Goal: Task Accomplishment & Management: Manage account settings

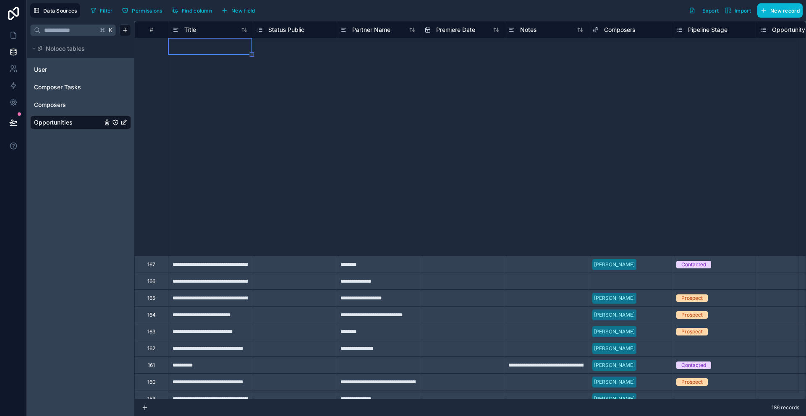
scroll to position [550, 0]
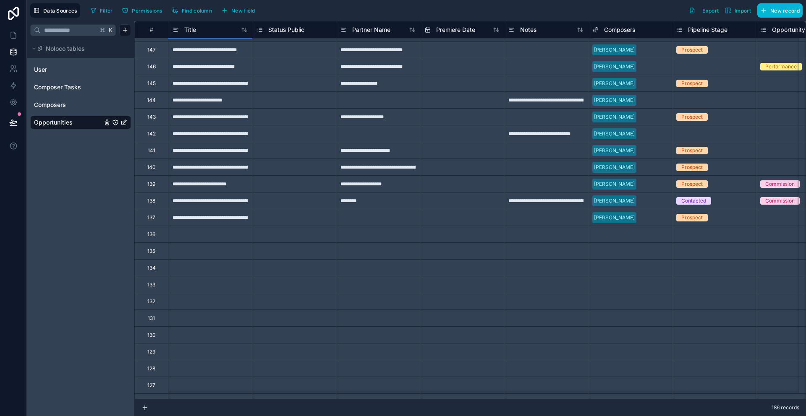
click at [53, 123] on span "Opportunities" at bounding box center [53, 122] width 39 height 8
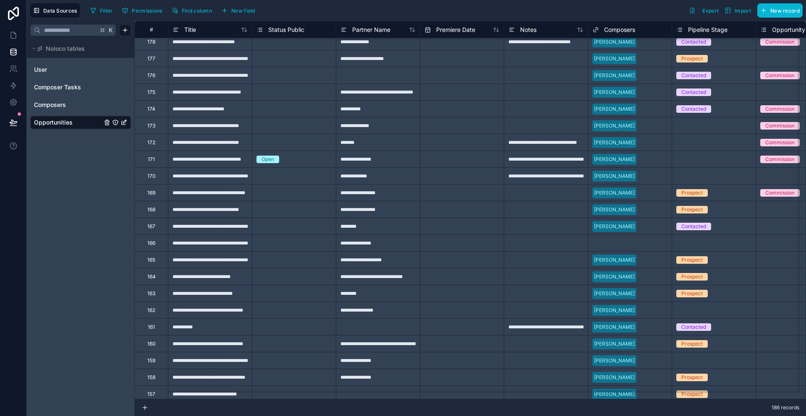
scroll to position [0, 0]
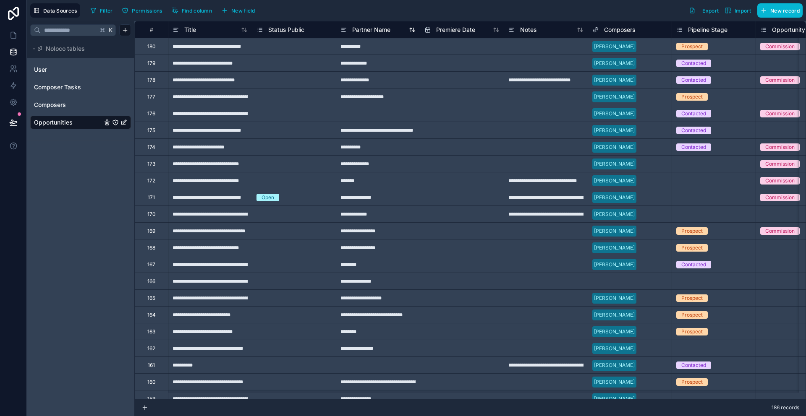
click at [399, 33] on div "Partner Name" at bounding box center [377, 30] width 75 height 10
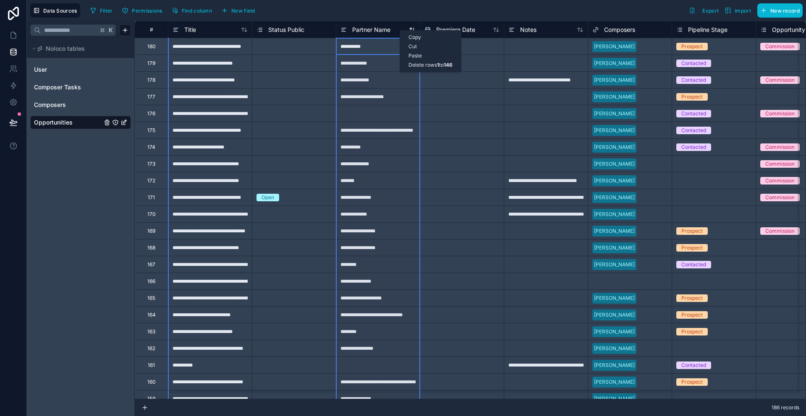
click at [399, 30] on div "Copy Cut Paste Delete rows 1 to 146" at bounding box center [430, 51] width 62 height 42
click at [306, 83] on div "Select a Status Public" at bounding box center [282, 80] width 52 height 7
click at [210, 85] on div "**********" at bounding box center [210, 79] width 84 height 17
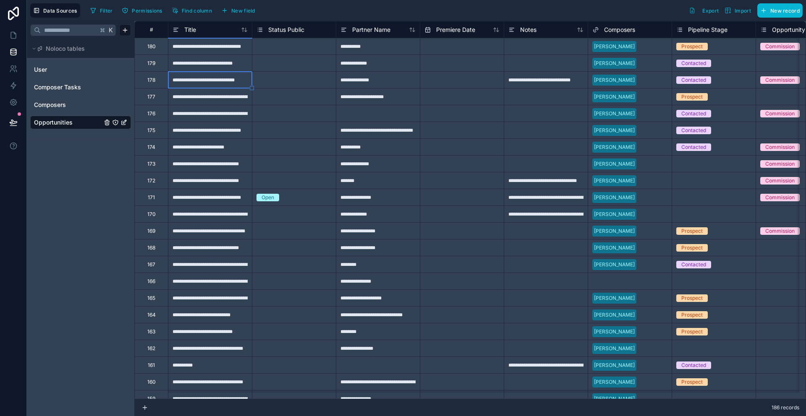
click at [201, 45] on div "**********" at bounding box center [210, 46] width 84 height 17
click at [14, 67] on icon at bounding box center [13, 69] width 8 height 8
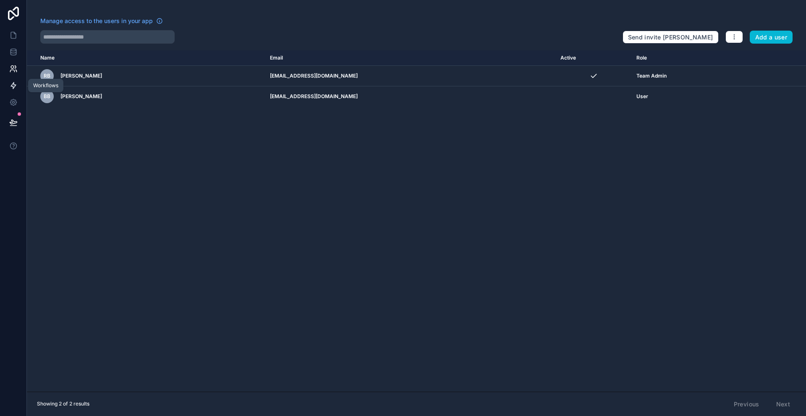
click at [11, 87] on icon at bounding box center [13, 85] width 8 height 8
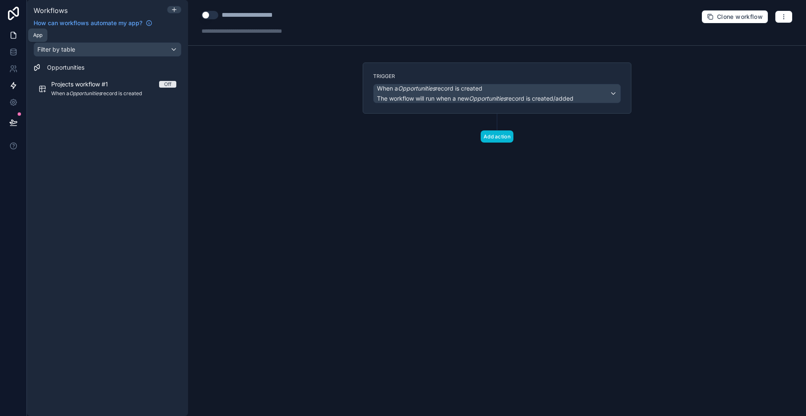
click at [12, 37] on icon at bounding box center [13, 35] width 8 height 8
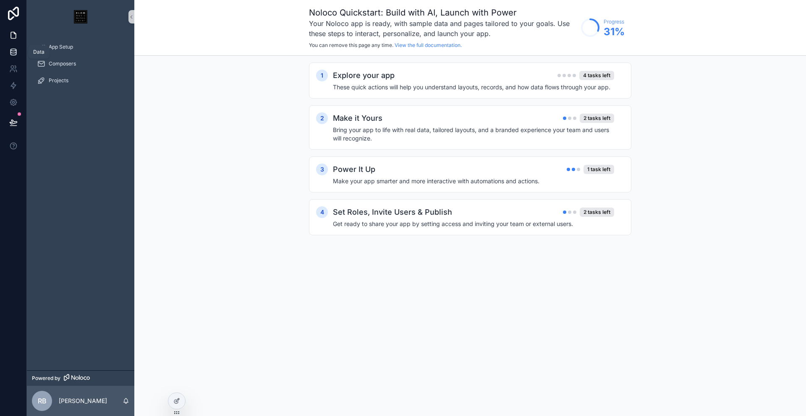
click at [12, 50] on icon at bounding box center [13, 52] width 8 height 8
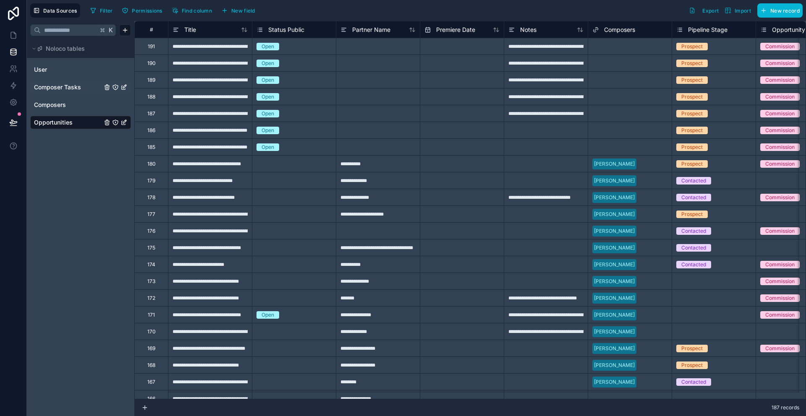
click at [76, 91] on div "Composer Tasks" at bounding box center [80, 87] width 101 height 13
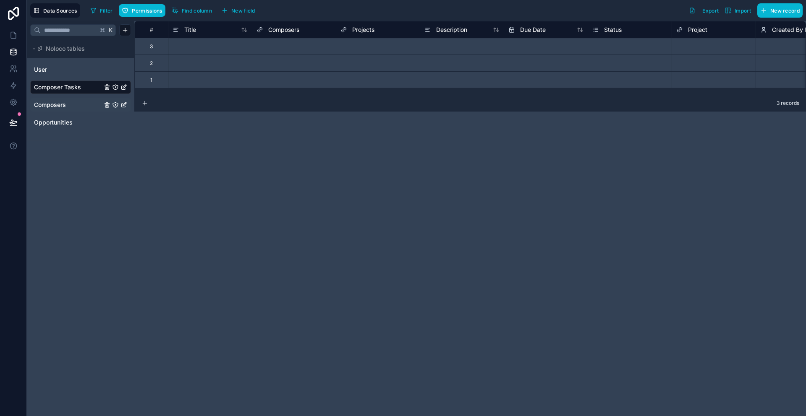
click at [65, 105] on span "Composers" at bounding box center [50, 105] width 32 height 8
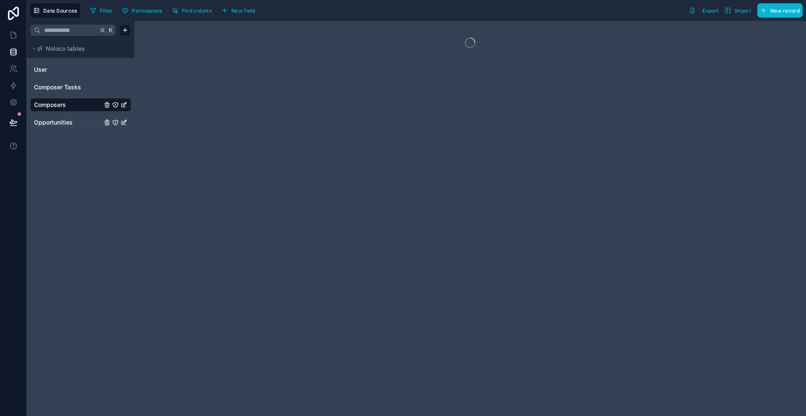
click at [66, 116] on div "Opportunities" at bounding box center [80, 122] width 101 height 13
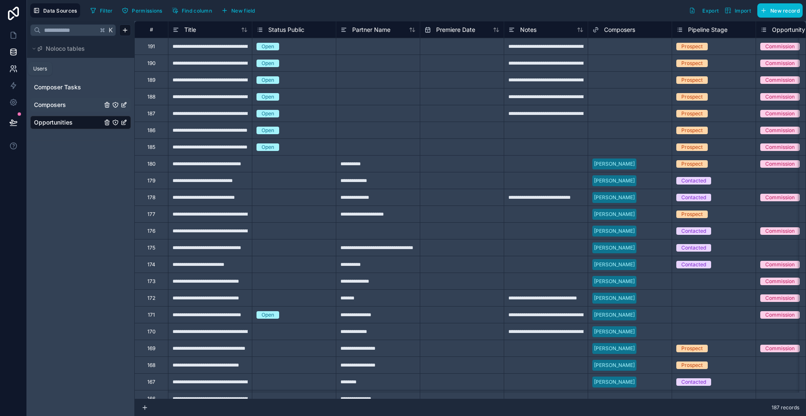
click at [16, 67] on icon at bounding box center [15, 67] width 1 height 3
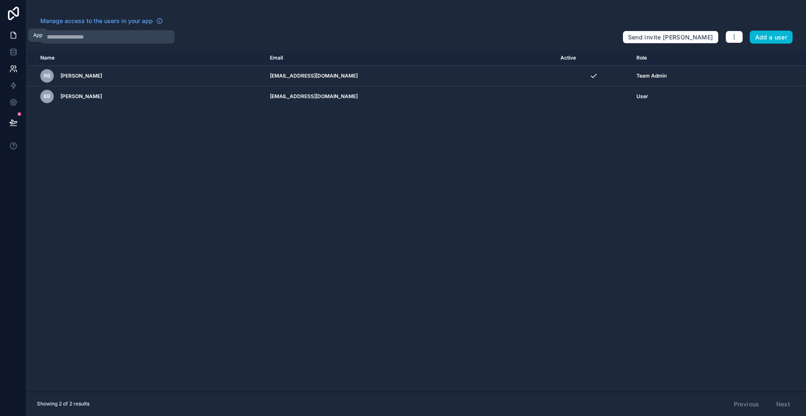
click at [13, 39] on icon at bounding box center [13, 35] width 8 height 8
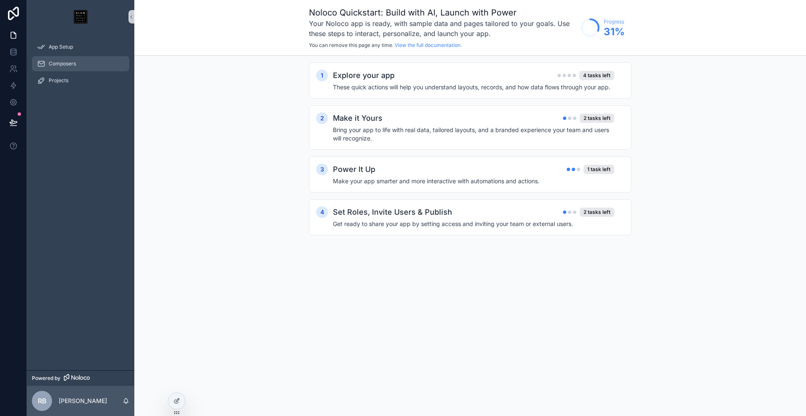
click at [61, 63] on span "Composers" at bounding box center [62, 63] width 27 height 7
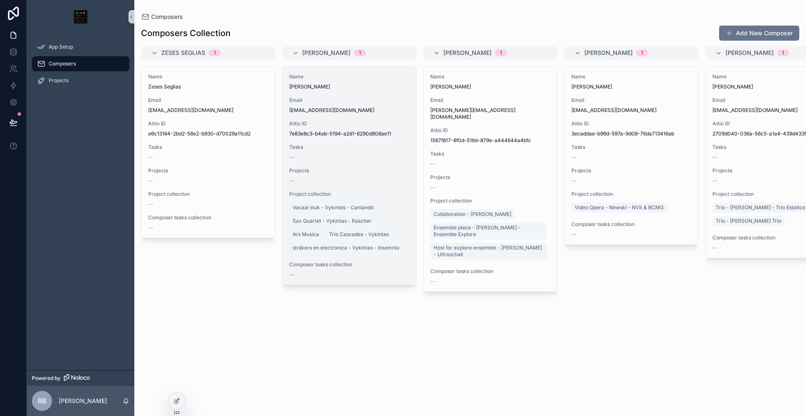
click at [383, 104] on div "Email mail@baltakas.net" at bounding box center [349, 105] width 120 height 17
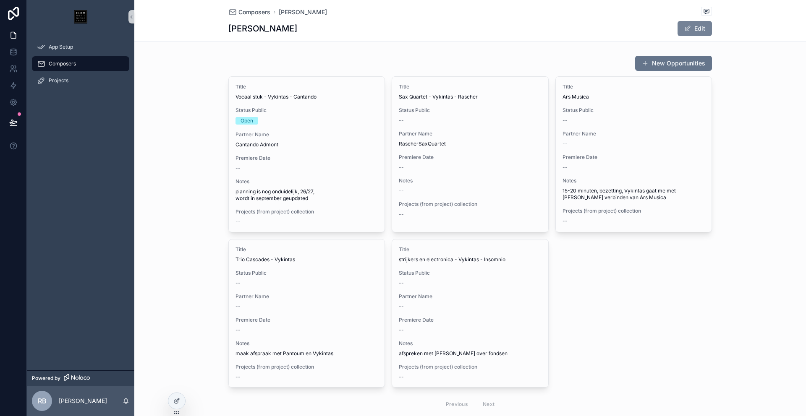
click at [691, 29] on button "Edit" at bounding box center [694, 28] width 34 height 15
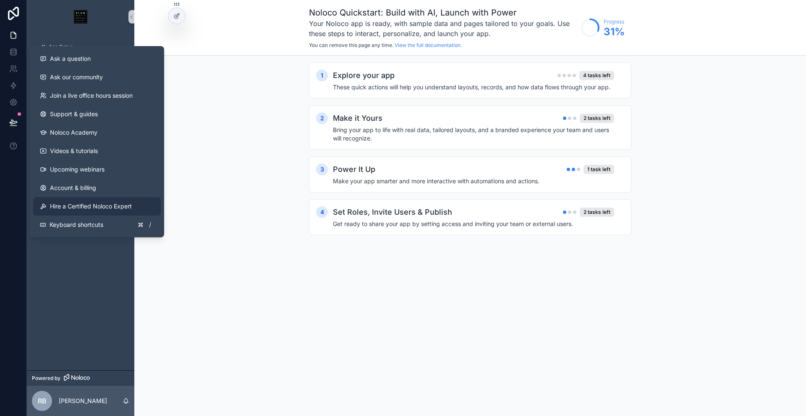
click at [103, 205] on span "Hire a Certified Noloco Expert" at bounding box center [91, 206] width 82 height 8
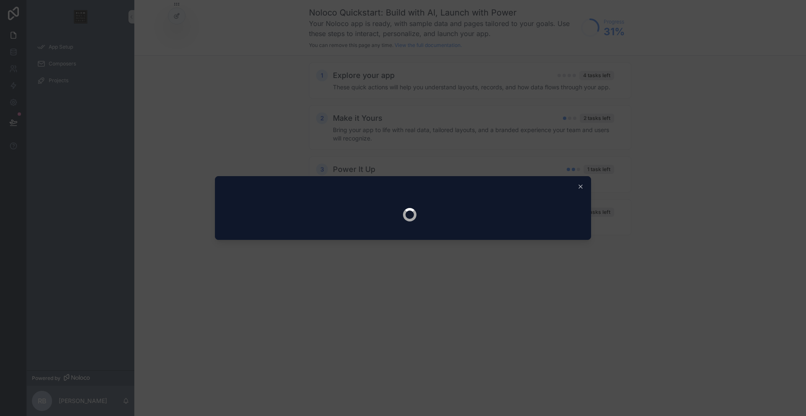
click at [555, 99] on div at bounding box center [403, 208] width 806 height 416
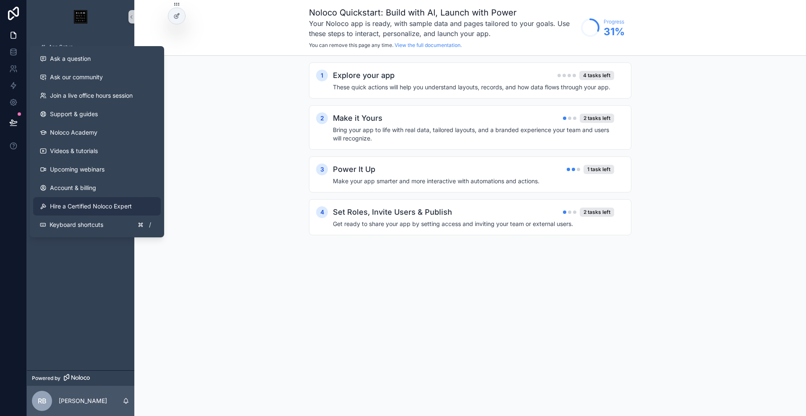
click at [94, 204] on span "Hire a Certified Noloco Expert" at bounding box center [91, 206] width 82 height 8
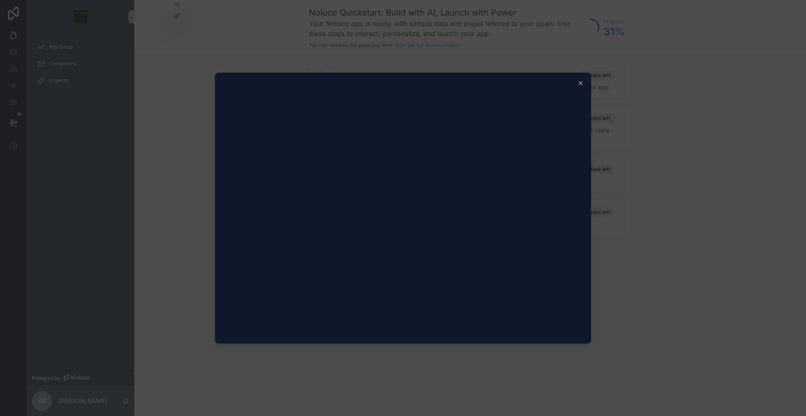
click at [234, 40] on div at bounding box center [403, 208] width 806 height 416
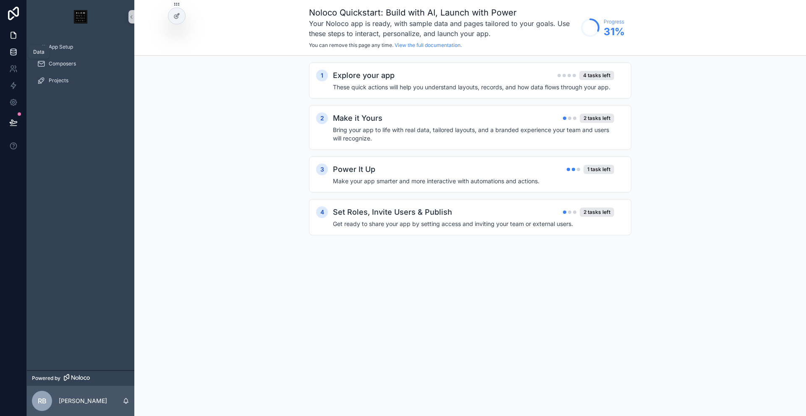
click at [9, 53] on icon at bounding box center [13, 52] width 8 height 8
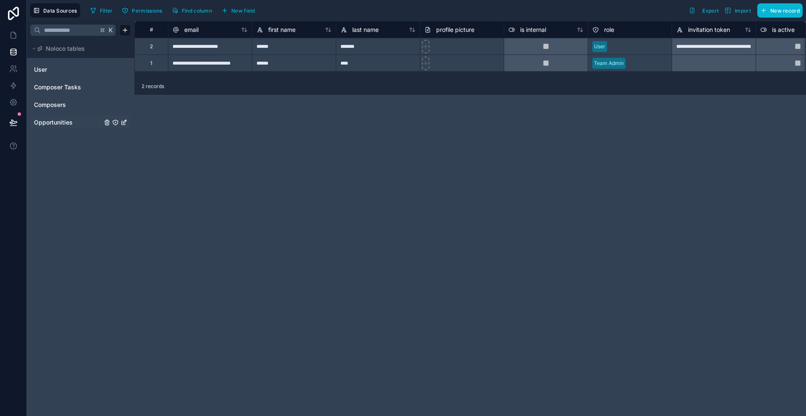
click at [52, 120] on span "Opportunities" at bounding box center [53, 122] width 39 height 8
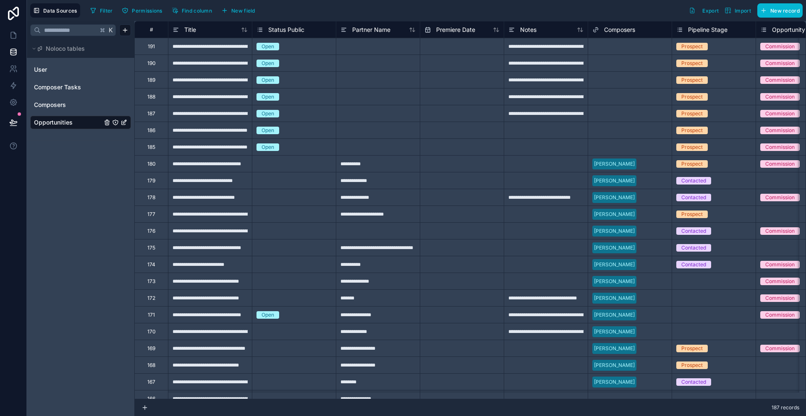
click at [151, 49] on div "191" at bounding box center [151, 46] width 7 height 7
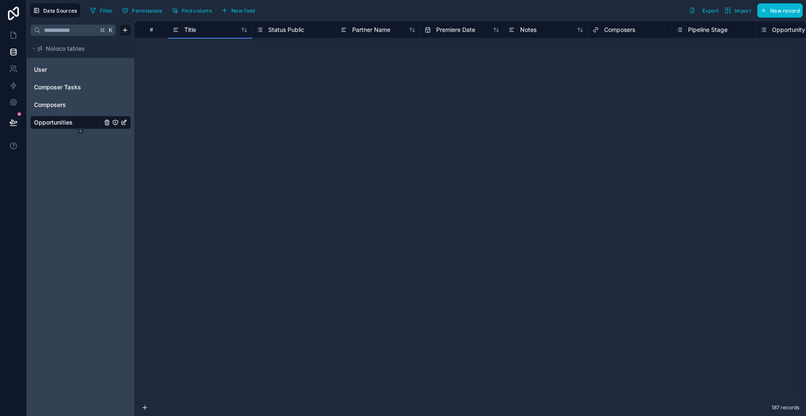
scroll to position [1323, 0]
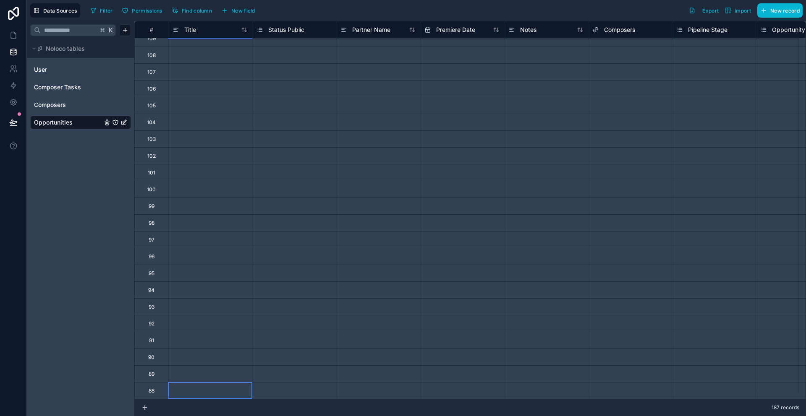
click at [81, 121] on link "Opportunities" at bounding box center [68, 122] width 68 height 8
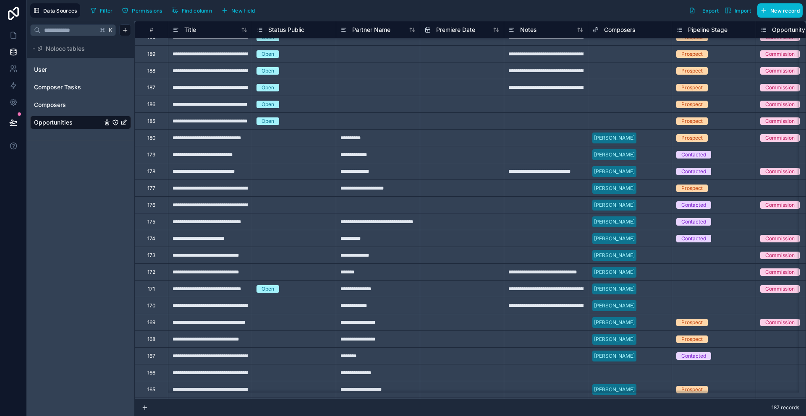
scroll to position [0, 0]
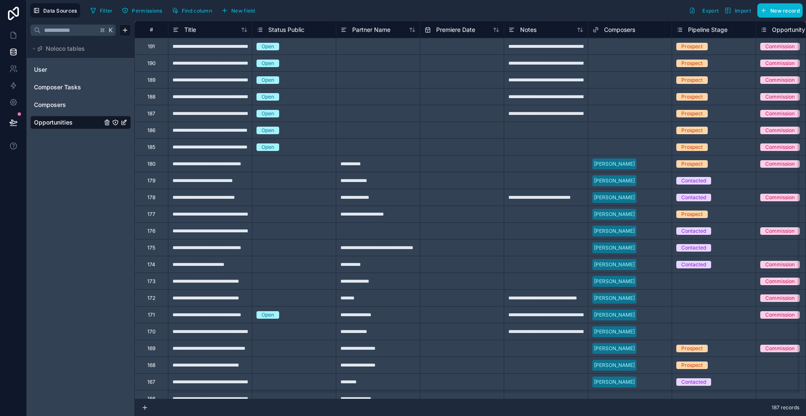
click at [186, 47] on div "**********" at bounding box center [210, 46] width 84 height 17
click at [160, 45] on div "191" at bounding box center [151, 46] width 34 height 17
click at [196, 48] on div "**********" at bounding box center [210, 46] width 84 height 17
click at [204, 63] on div "**********" at bounding box center [210, 63] width 84 height 17
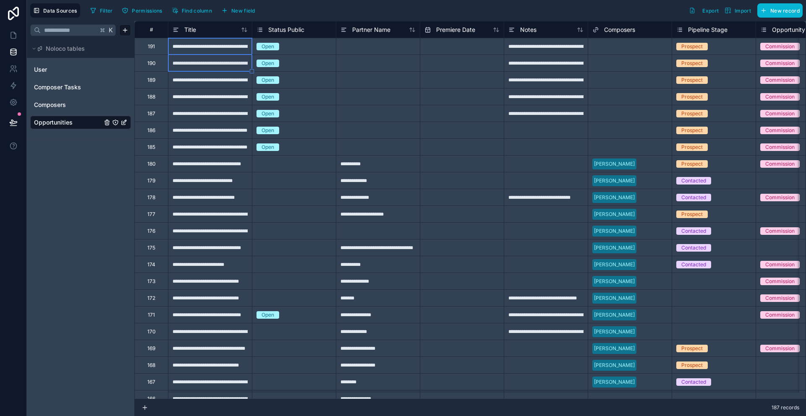
click at [204, 84] on div "**********" at bounding box center [210, 79] width 84 height 17
click at [160, 80] on div "189" at bounding box center [151, 79] width 34 height 17
click at [156, 49] on div "191" at bounding box center [151, 46] width 34 height 17
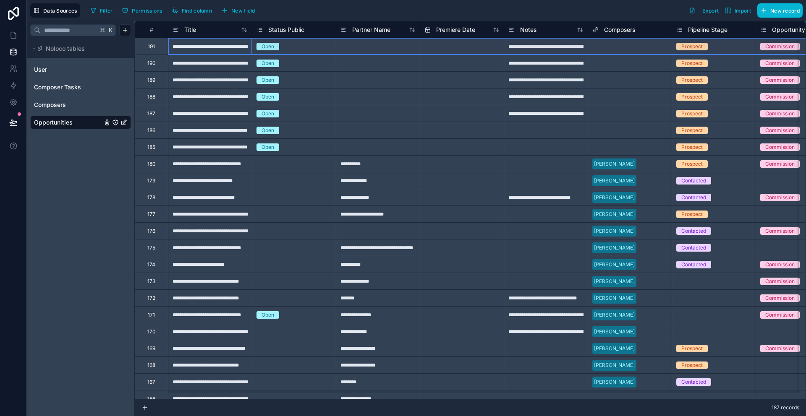
click at [159, 45] on div "191" at bounding box center [151, 46] width 34 height 17
click at [159, 65] on div "190" at bounding box center [151, 63] width 34 height 17
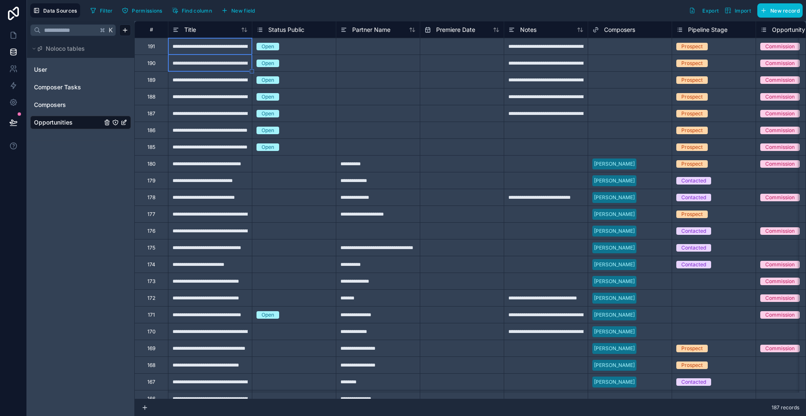
click at [200, 79] on div "**********" at bounding box center [210, 79] width 84 height 17
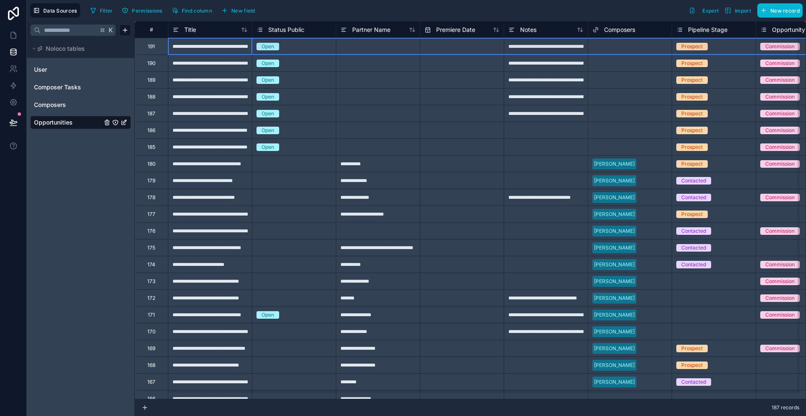
click at [151, 50] on div "191" at bounding box center [151, 46] width 34 height 17
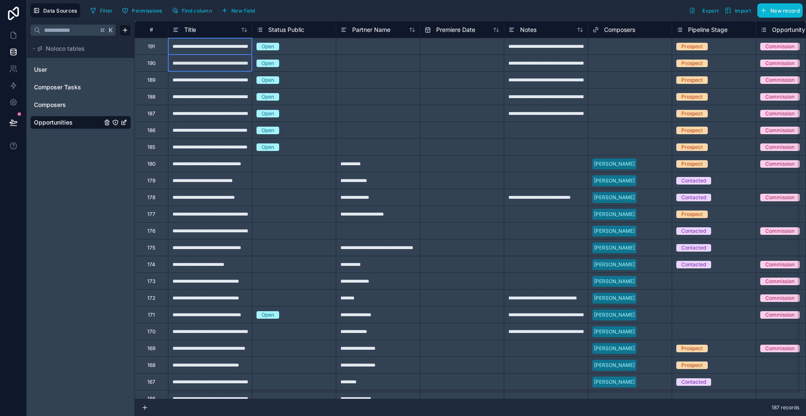
click at [203, 63] on div "**********" at bounding box center [210, 63] width 84 height 17
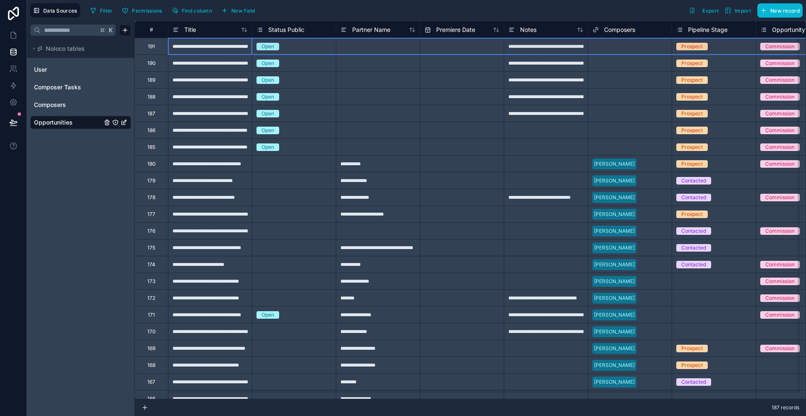
click at [156, 48] on div "191" at bounding box center [151, 46] width 34 height 17
click at [179, 81] on div "Delete row" at bounding box center [177, 82] width 43 height 9
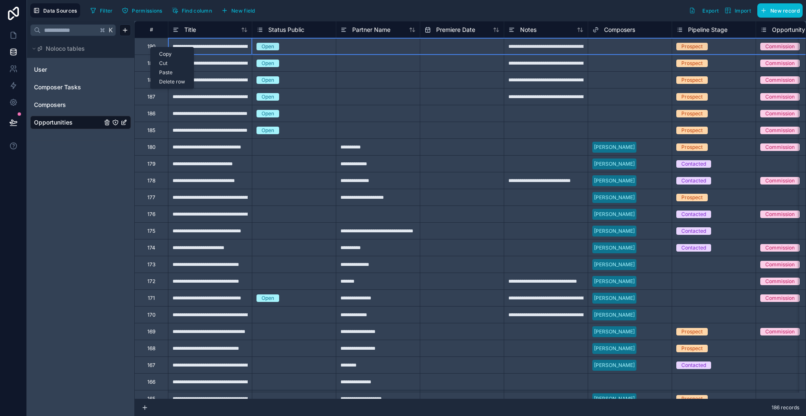
click at [177, 81] on div "Delete row" at bounding box center [172, 81] width 43 height 9
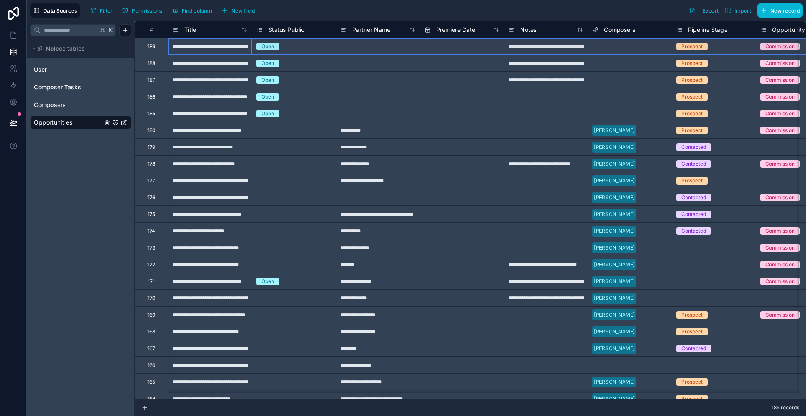
click at [310, 76] on div "Open" at bounding box center [293, 80] width 83 height 9
click at [164, 80] on div "Delete row" at bounding box center [171, 80] width 43 height 9
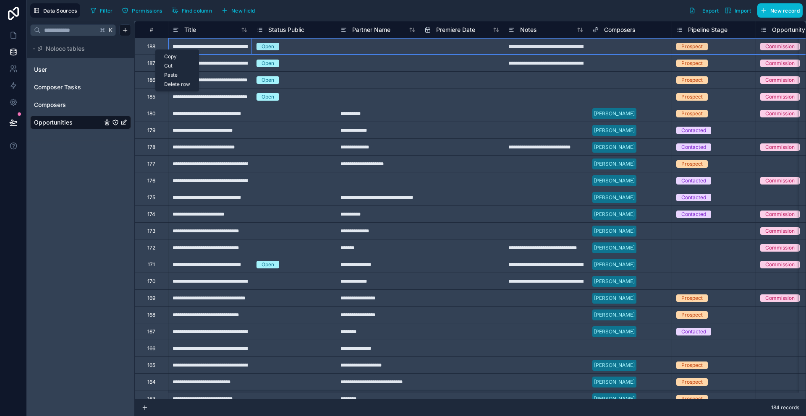
click at [180, 82] on div "Delete row" at bounding box center [177, 84] width 43 height 9
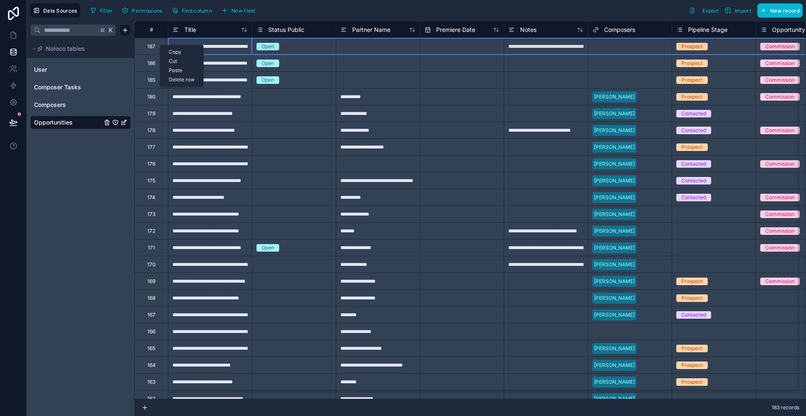
click at [187, 83] on div "Delete row" at bounding box center [181, 79] width 43 height 9
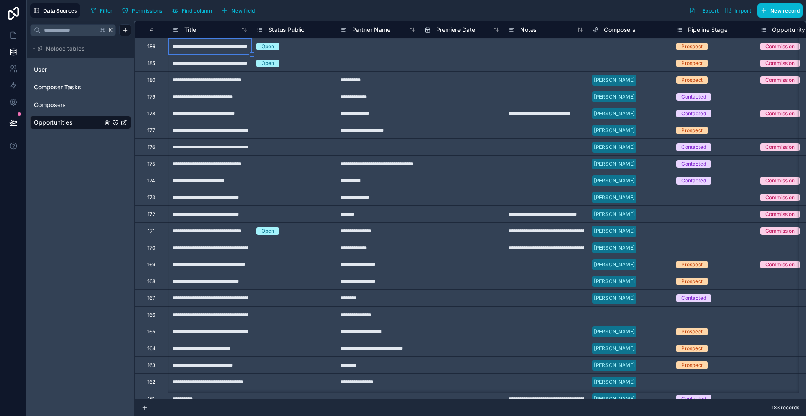
click at [185, 81] on div "**********" at bounding box center [210, 79] width 84 height 17
click at [158, 47] on div "186" at bounding box center [151, 46] width 34 height 17
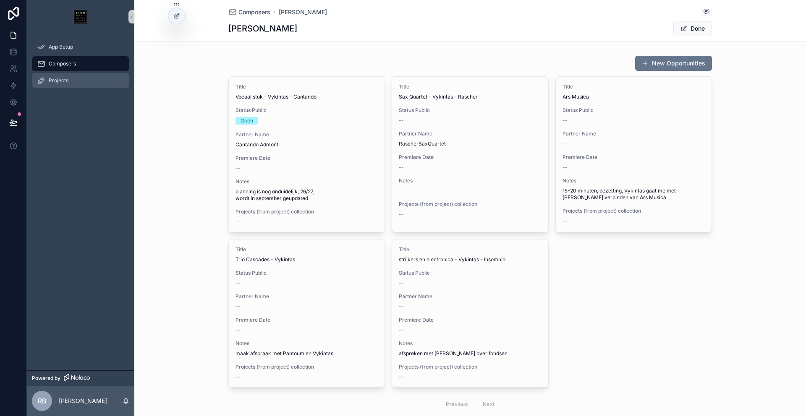
click at [67, 83] on span "Projects" at bounding box center [59, 80] width 20 height 7
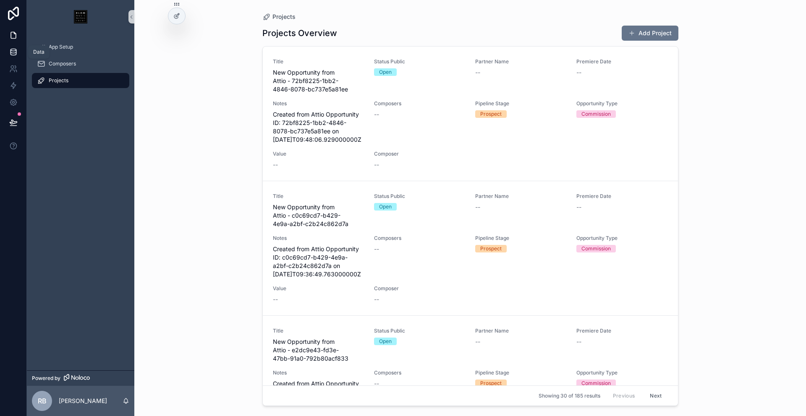
click at [10, 52] on icon at bounding box center [12, 51] width 5 height 3
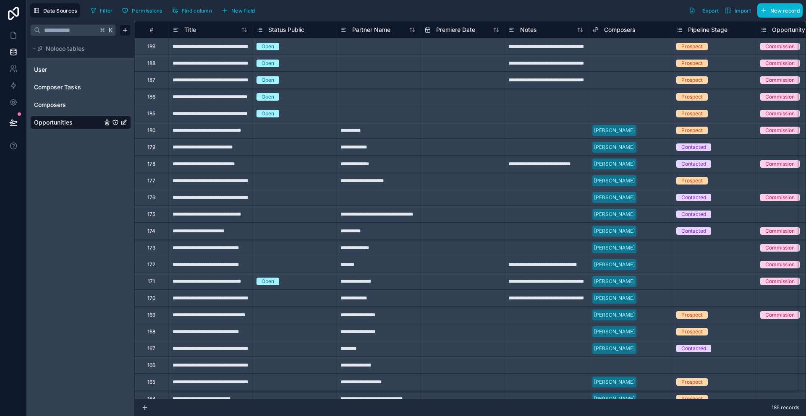
click at [523, 50] on div "**********" at bounding box center [545, 46] width 84 height 17
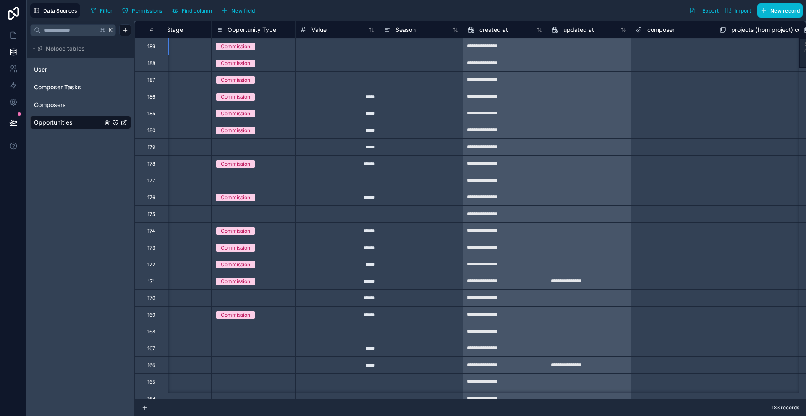
scroll to position [0, 628]
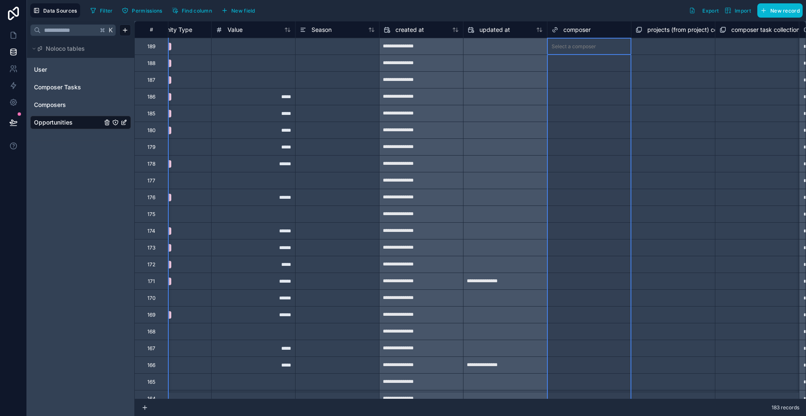
click at [608, 26] on div "composer" at bounding box center [588, 30] width 75 height 10
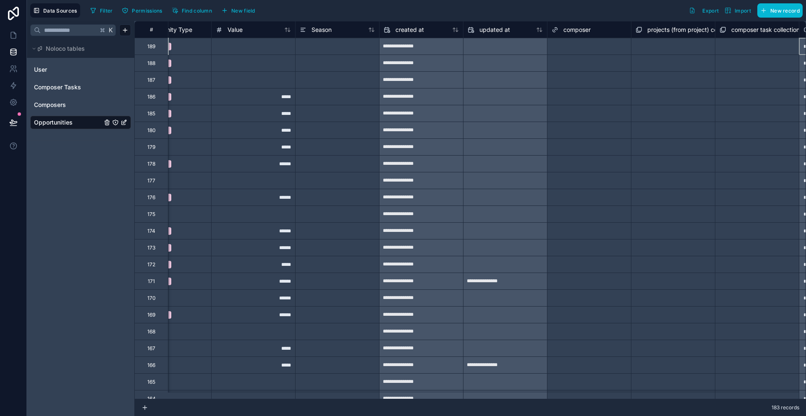
scroll to position [0, 712]
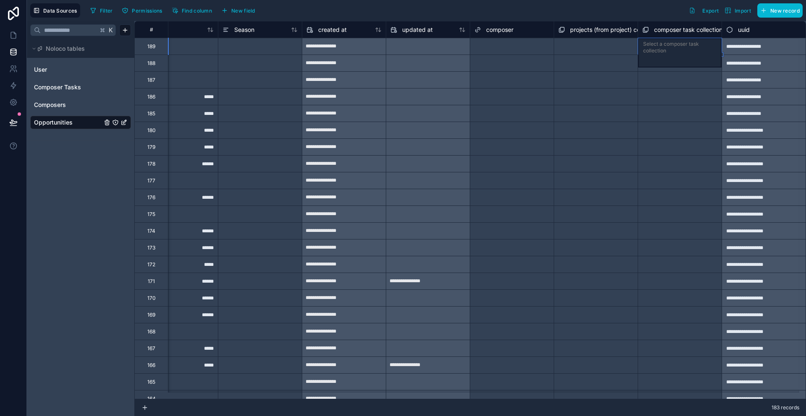
click at [602, 48] on div "Select a projects (from project) collection" at bounding box center [595, 46] width 75 height 13
click at [514, 49] on div "Select a composer" at bounding box center [511, 47] width 83 height 12
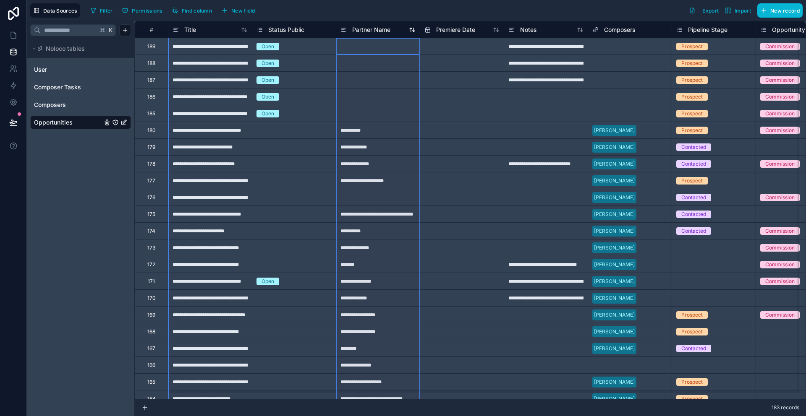
click at [374, 31] on span "Partner Name" at bounding box center [371, 30] width 38 height 8
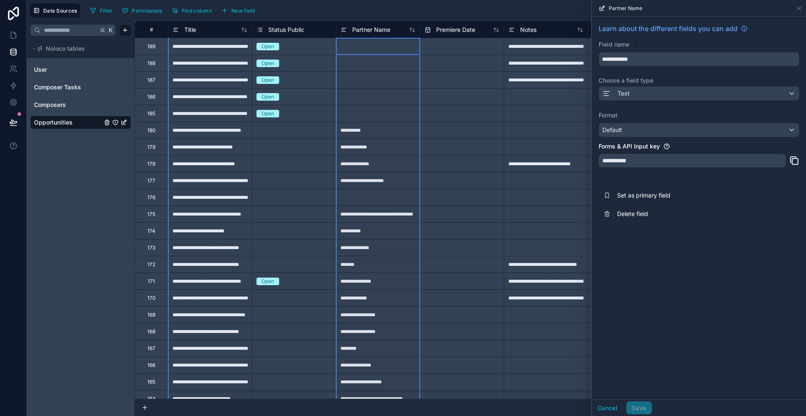
click at [310, 86] on div "Open" at bounding box center [293, 80] width 83 height 16
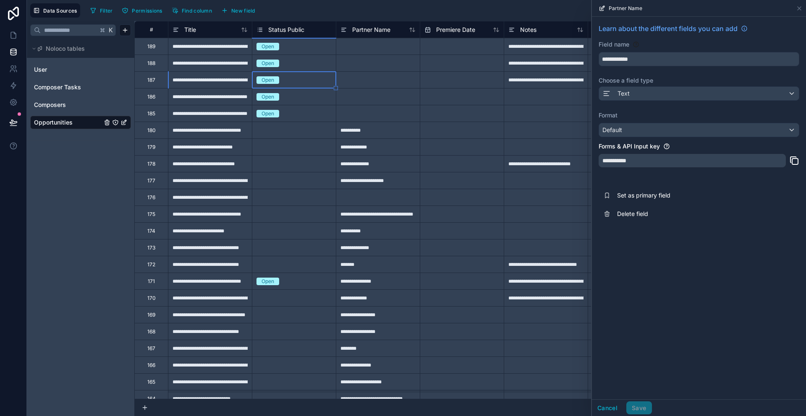
click at [190, 86] on div "**********" at bounding box center [210, 79] width 84 height 17
click at [185, 79] on div "**********" at bounding box center [210, 79] width 84 height 17
click at [233, 112] on div "**********" at bounding box center [210, 113] width 84 height 17
click at [218, 99] on div "**********" at bounding box center [210, 96] width 84 height 17
click at [212, 82] on div "**********" at bounding box center [210, 79] width 84 height 17
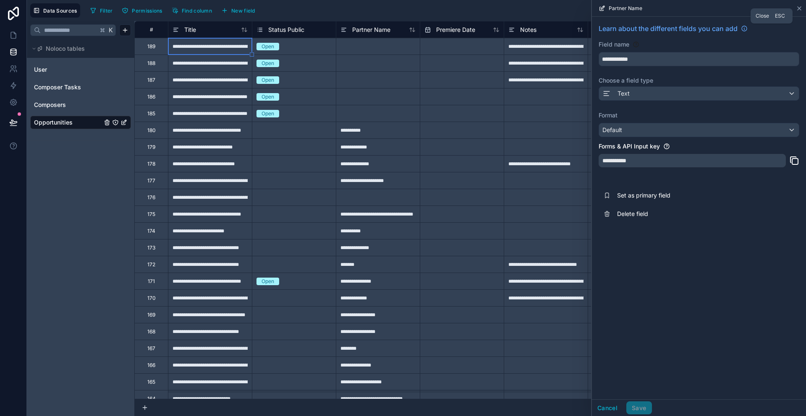
click at [798, 8] on icon at bounding box center [798, 8] width 3 height 3
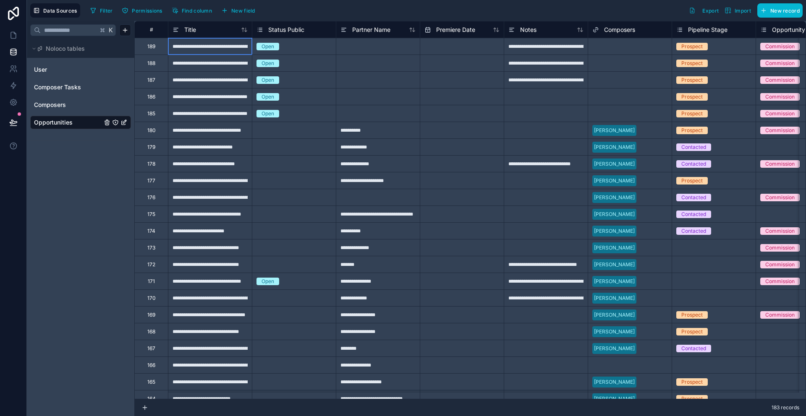
click at [193, 49] on div "**********" at bounding box center [210, 46] width 84 height 17
click at [150, 47] on div "189" at bounding box center [151, 46] width 8 height 7
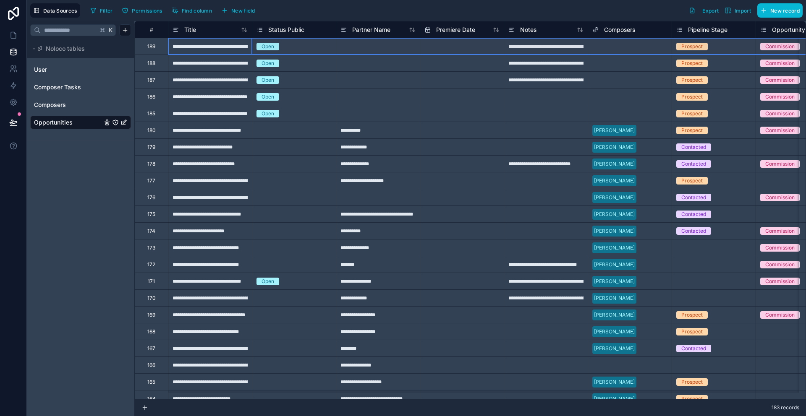
click at [153, 86] on div "187" at bounding box center [151, 79] width 34 height 17
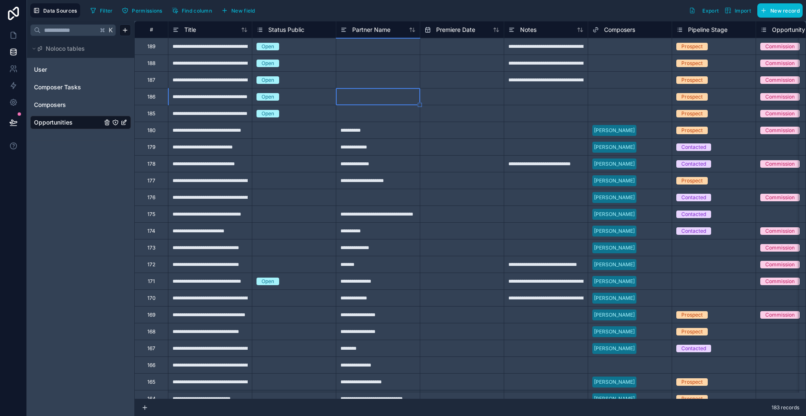
click at [223, 87] on div "**********" at bounding box center [210, 79] width 84 height 17
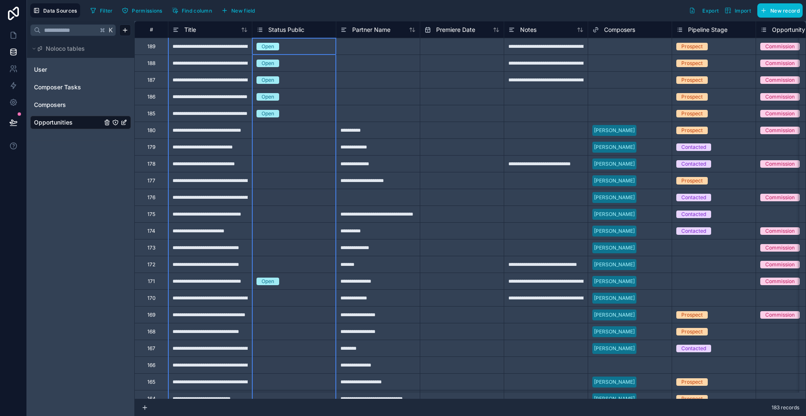
drag, startPoint x: 255, startPoint y: 31, endPoint x: 318, endPoint y: 26, distance: 63.2
click at [323, 26] on div "Status Public" at bounding box center [293, 30] width 83 height 10
click at [188, 29] on span "Title" at bounding box center [190, 30] width 12 height 8
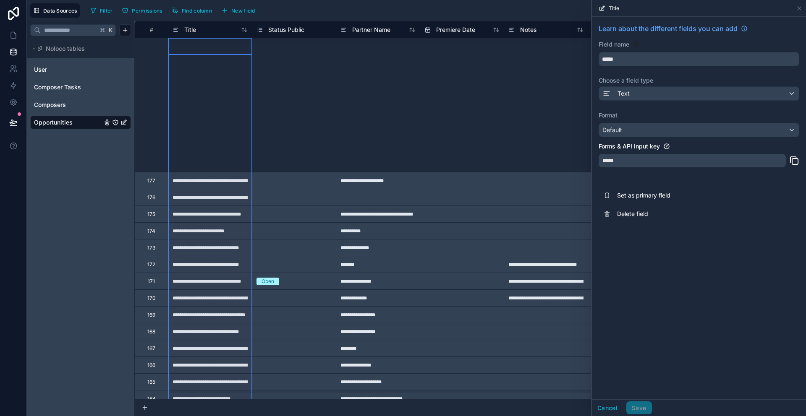
scroll to position [250, 0]
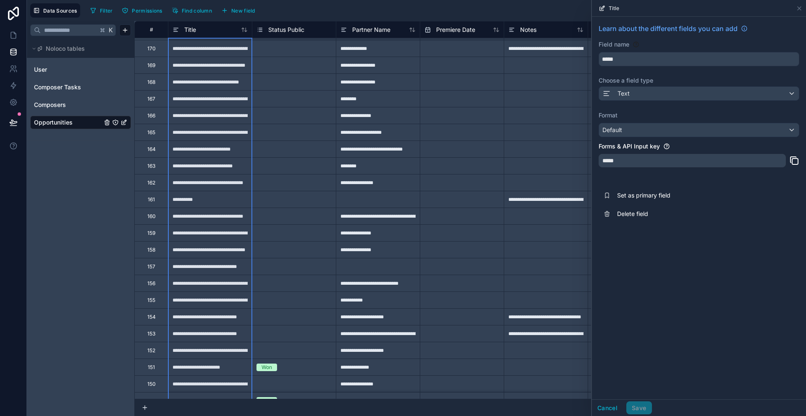
click at [204, 180] on div "**********" at bounding box center [210, 182] width 84 height 17
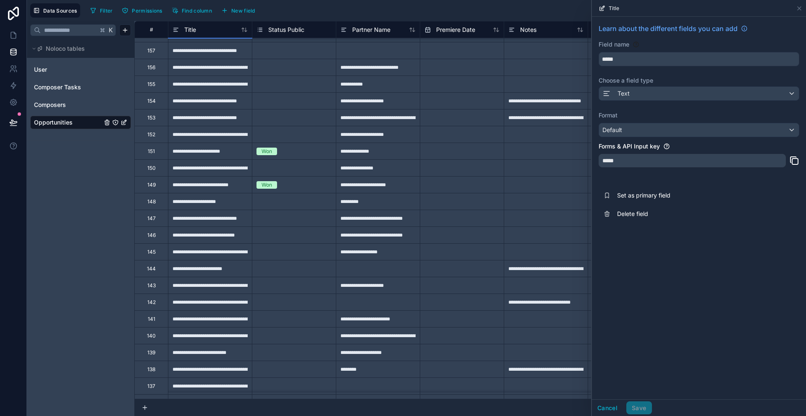
scroll to position [0, 0]
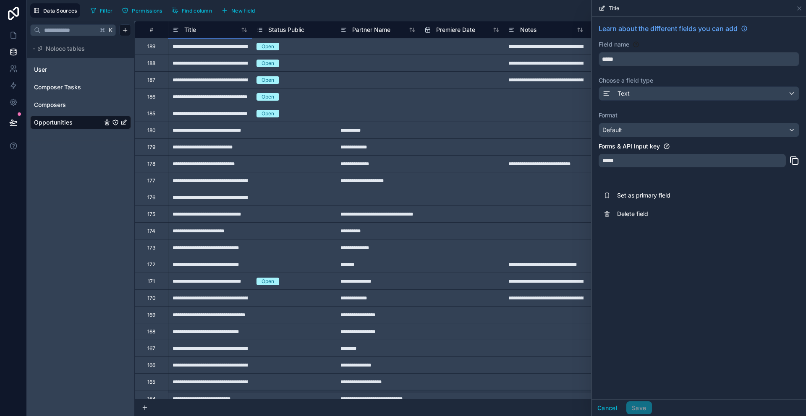
click at [155, 80] on div "187" at bounding box center [151, 80] width 8 height 7
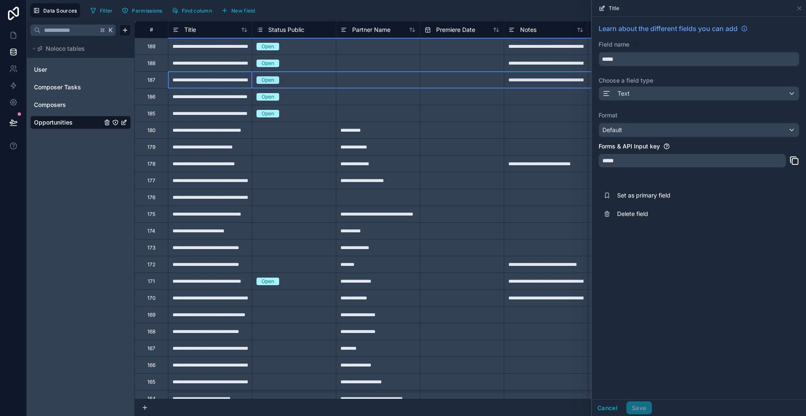
click at [161, 47] on div "189" at bounding box center [151, 46] width 34 height 17
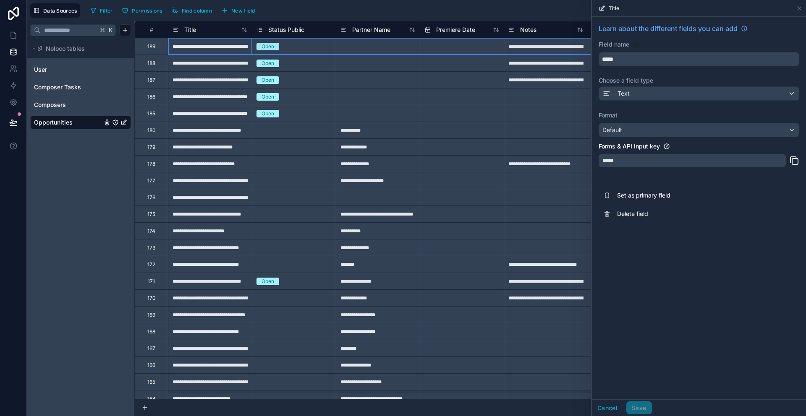
click at [156, 49] on div "189" at bounding box center [151, 46] width 34 height 17
click at [179, 82] on div "Delete row" at bounding box center [177, 82] width 43 height 9
click at [173, 80] on div "Delete row" at bounding box center [173, 80] width 43 height 9
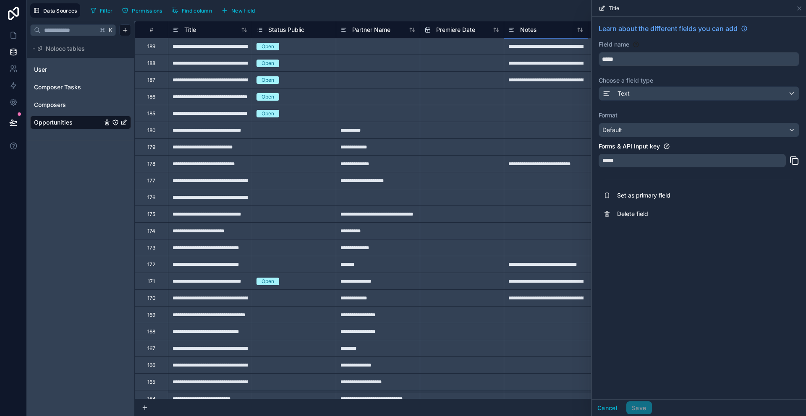
click at [206, 45] on div "**********" at bounding box center [210, 46] width 84 height 17
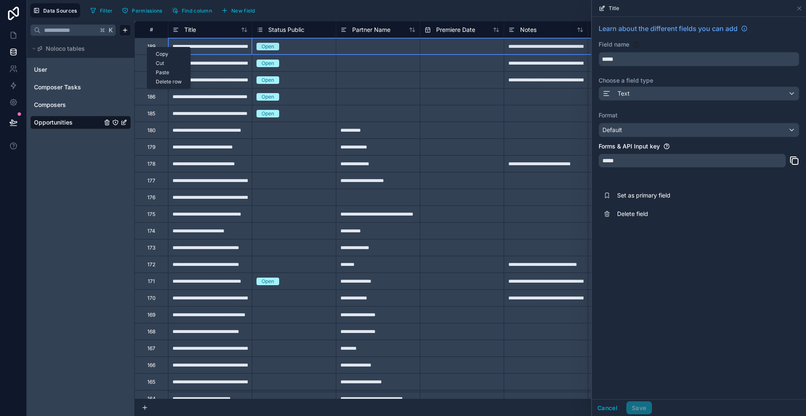
click at [175, 81] on div "Delete row" at bounding box center [168, 81] width 43 height 9
click at [154, 47] on div "189" at bounding box center [151, 46] width 8 height 7
click at [172, 82] on div "Delete row" at bounding box center [175, 82] width 43 height 9
click at [152, 44] on div "189" at bounding box center [151, 46] width 8 height 7
click at [170, 80] on div "Delete row" at bounding box center [173, 79] width 43 height 9
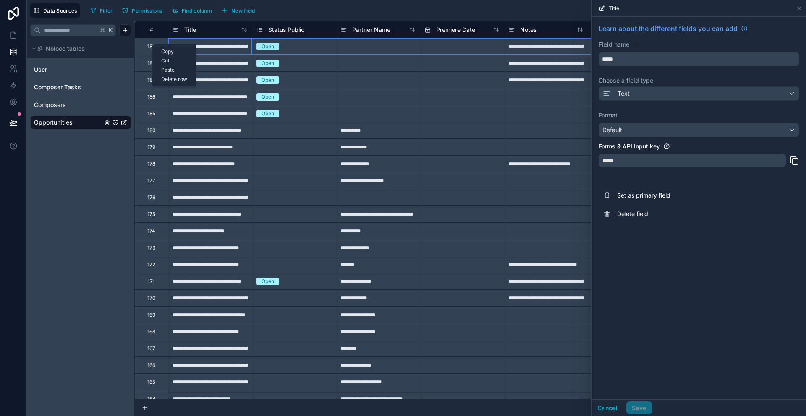
click at [165, 82] on div "Delete row" at bounding box center [174, 79] width 43 height 9
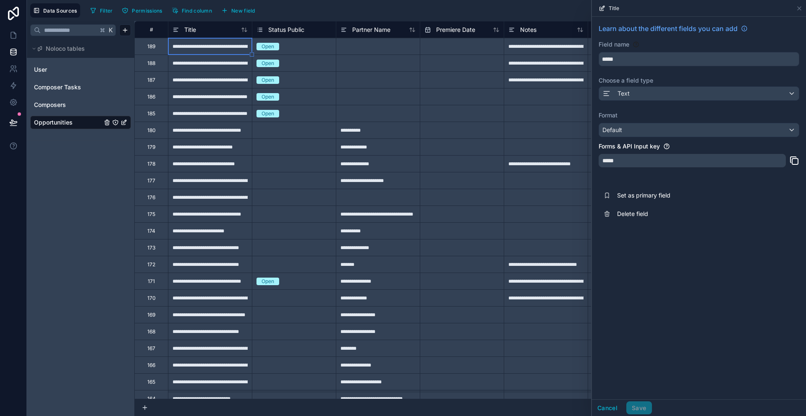
click at [150, 63] on div "188" at bounding box center [151, 63] width 8 height 7
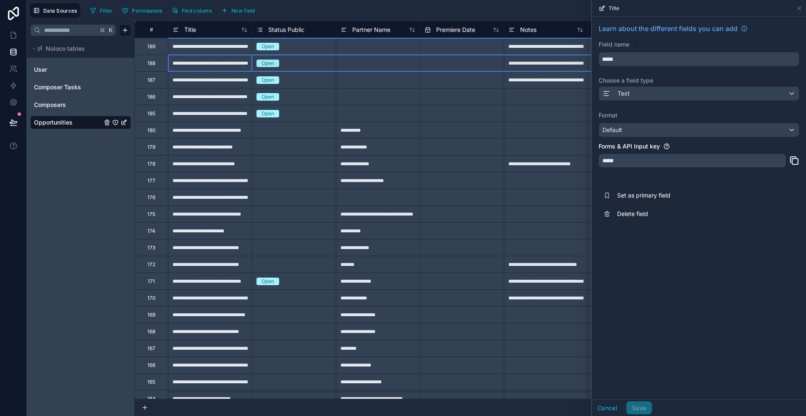
click at [151, 63] on div "188" at bounding box center [151, 63] width 8 height 7
click at [180, 99] on div "Delete row" at bounding box center [172, 99] width 43 height 9
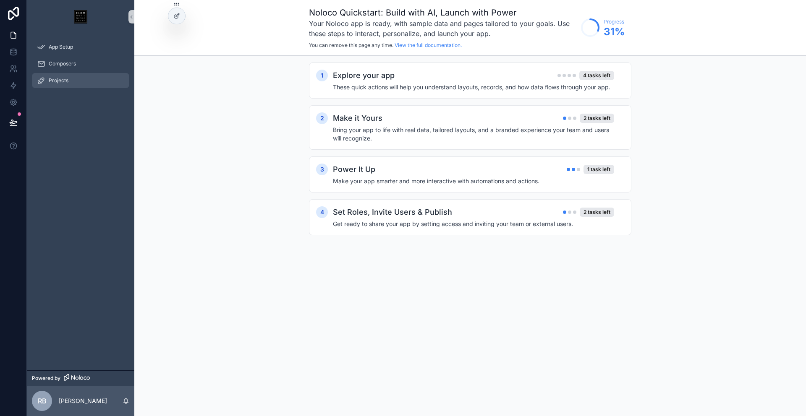
click at [60, 81] on span "Projects" at bounding box center [59, 80] width 20 height 7
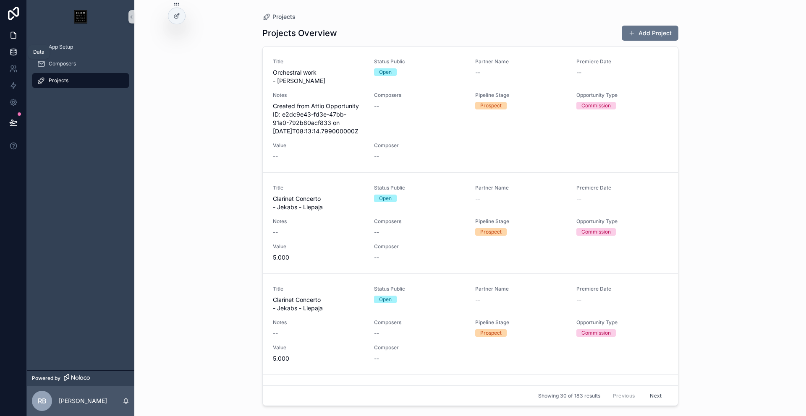
click at [11, 50] on icon at bounding box center [12, 50] width 5 height 2
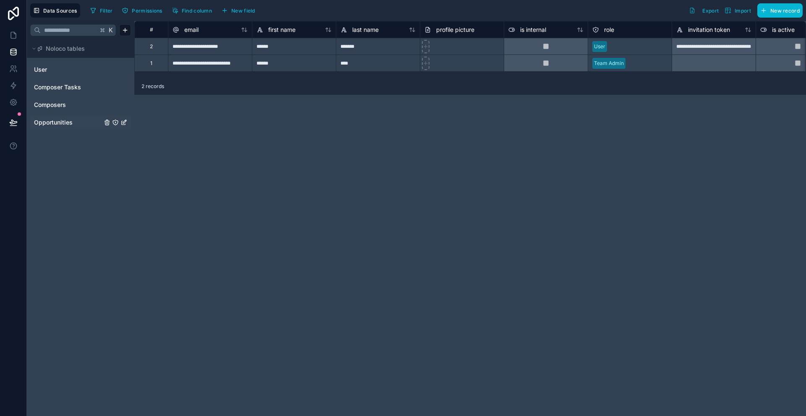
click at [58, 119] on span "Opportunities" at bounding box center [53, 122] width 39 height 8
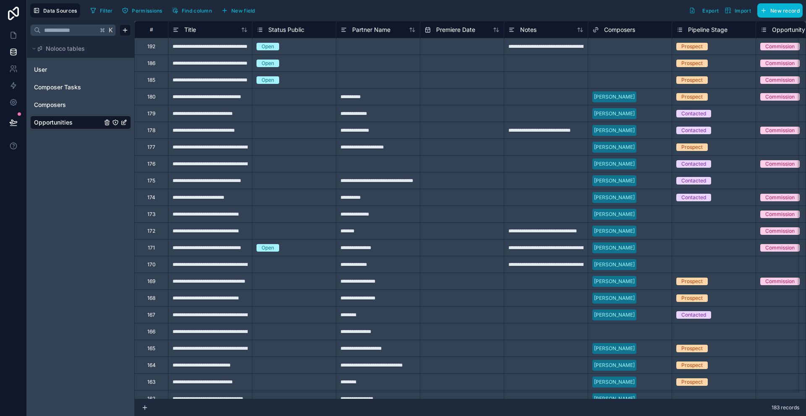
click at [198, 48] on div "**********" at bounding box center [210, 46] width 84 height 17
click at [355, 43] on div at bounding box center [378, 46] width 84 height 17
click at [642, 44] on div "Select a Composers" at bounding box center [629, 47] width 83 height 12
click at [359, 47] on div at bounding box center [378, 46] width 84 height 17
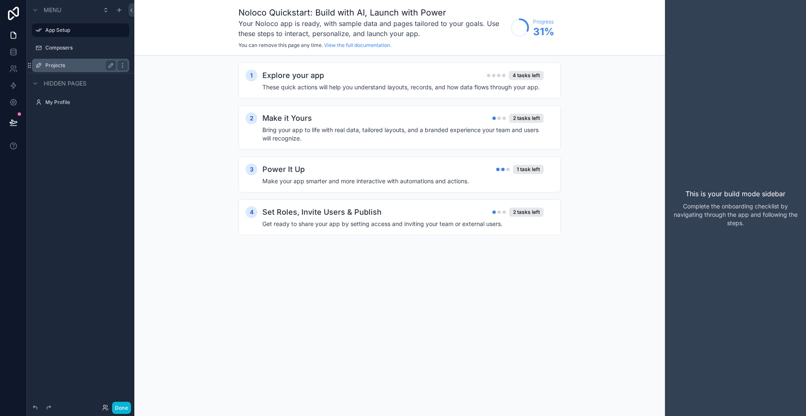
click at [65, 67] on label "Projects" at bounding box center [78, 65] width 67 height 7
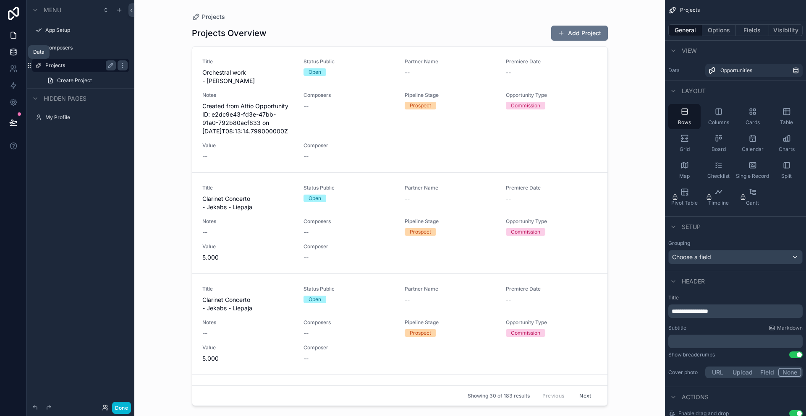
click at [16, 52] on icon at bounding box center [12, 53] width 5 height 3
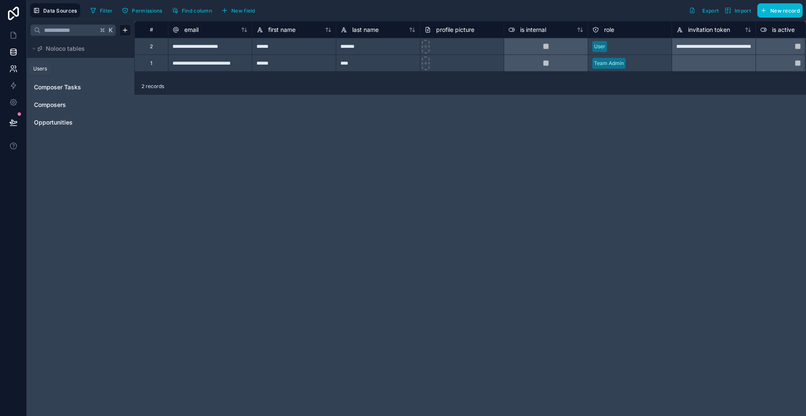
click at [15, 66] on icon at bounding box center [15, 67] width 1 height 3
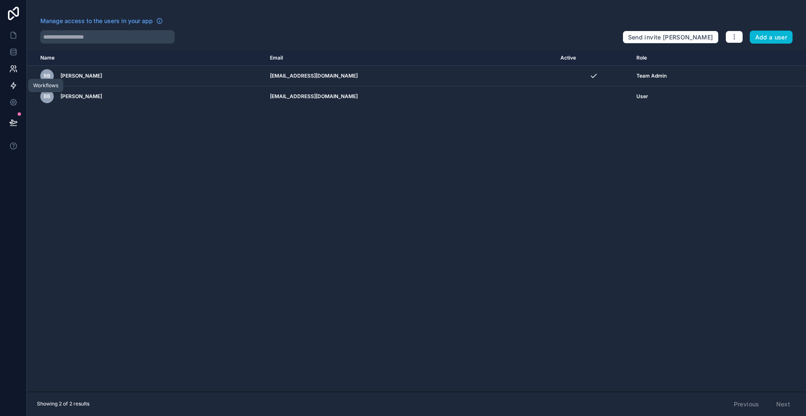
click at [13, 83] on icon at bounding box center [13, 86] width 5 height 6
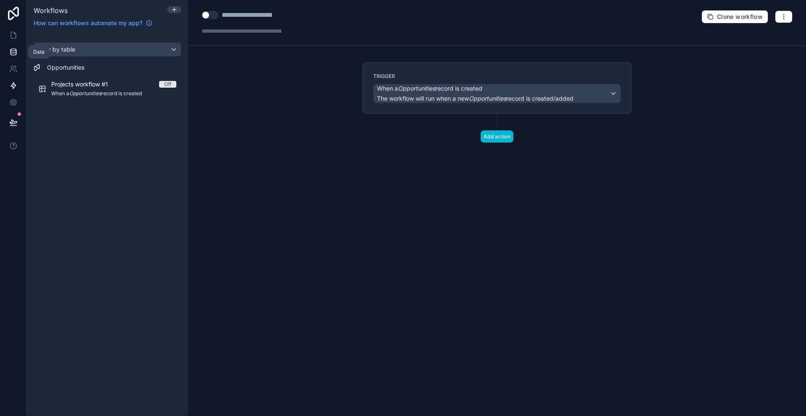
click at [9, 55] on icon at bounding box center [13, 52] width 8 height 8
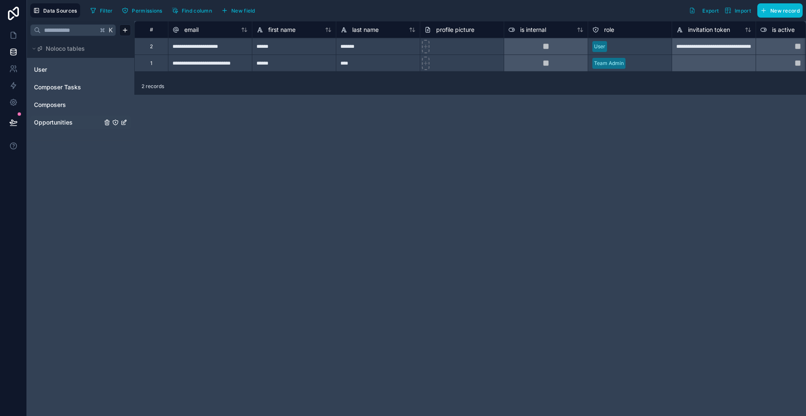
click at [58, 119] on span "Opportunities" at bounding box center [53, 122] width 39 height 8
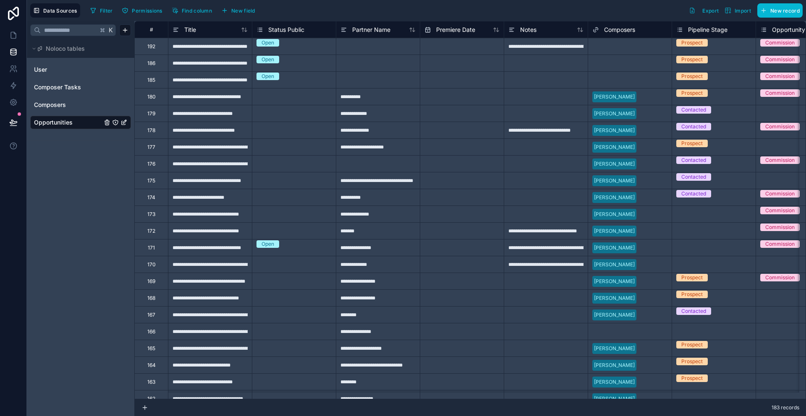
click at [378, 44] on div at bounding box center [378, 46] width 84 height 17
click at [449, 47] on input "text" at bounding box center [461, 46] width 83 height 13
select select "****"
select select "*"
click at [616, 49] on div "Select a Composers" at bounding box center [616, 46] width 48 height 7
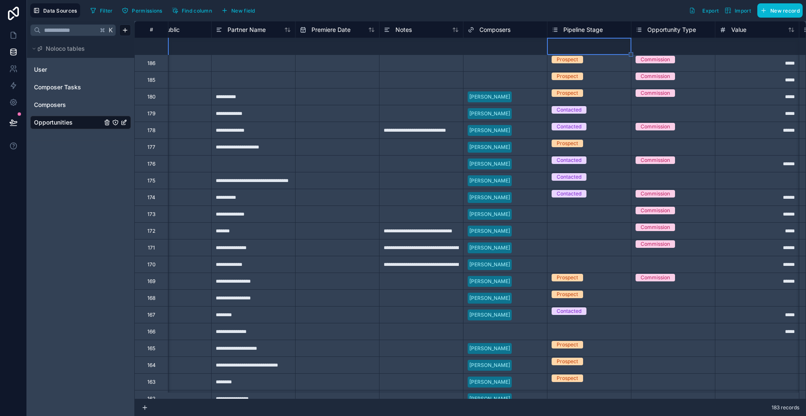
scroll to position [0, 125]
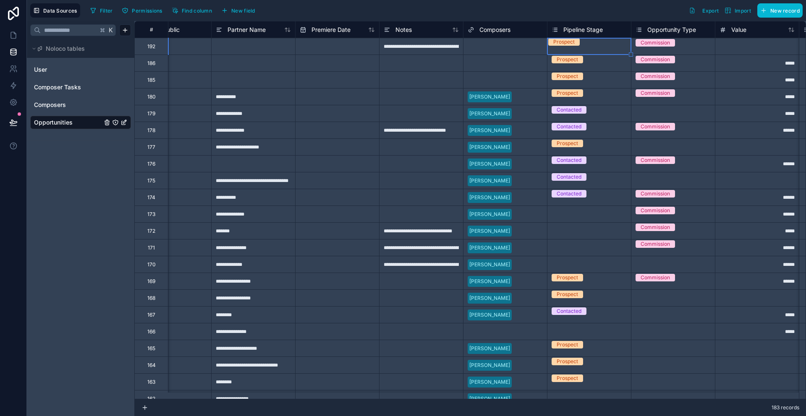
click at [336, 51] on input "text" at bounding box center [336, 46] width 83 height 13
select select "****"
select select "*"
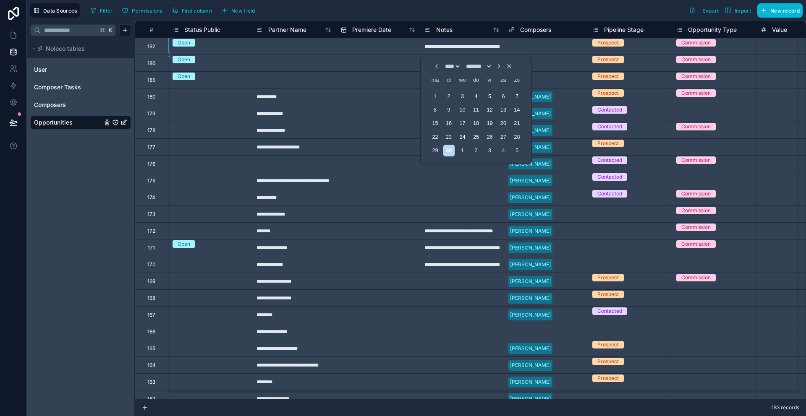
scroll to position [0, 0]
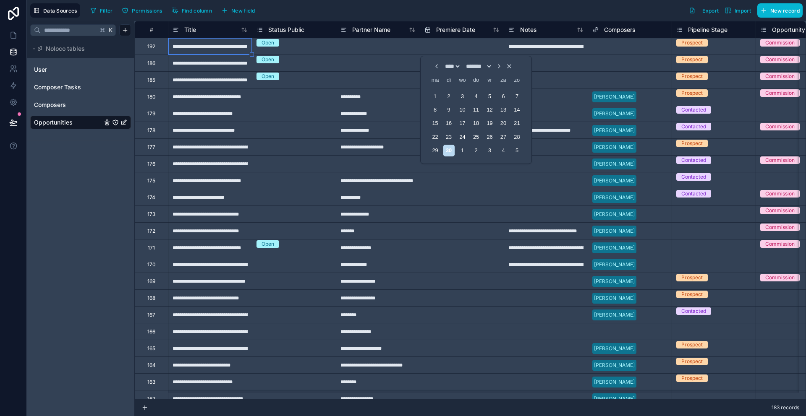
click at [224, 46] on div "**********" at bounding box center [210, 46] width 84 height 17
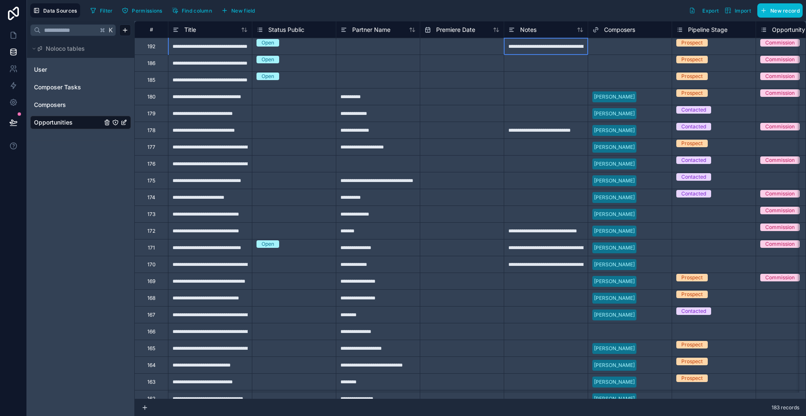
click at [558, 50] on div "**********" at bounding box center [545, 46] width 84 height 17
click at [615, 50] on div "Select a Composers" at bounding box center [629, 47] width 83 height 12
click at [11, 37] on icon at bounding box center [13, 35] width 8 height 8
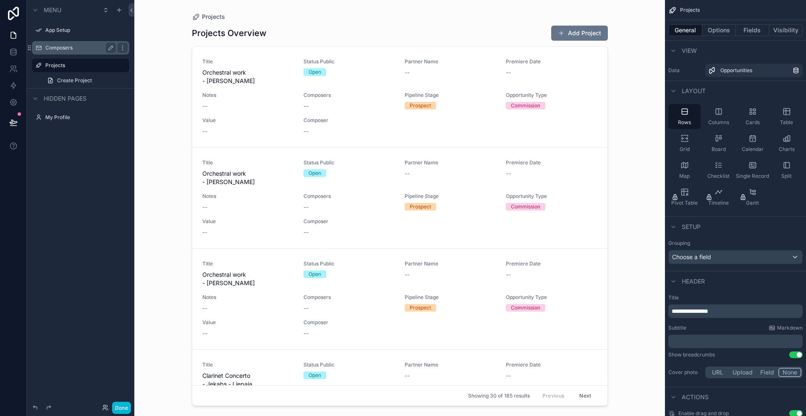
click at [67, 47] on label "Composers" at bounding box center [78, 47] width 67 height 7
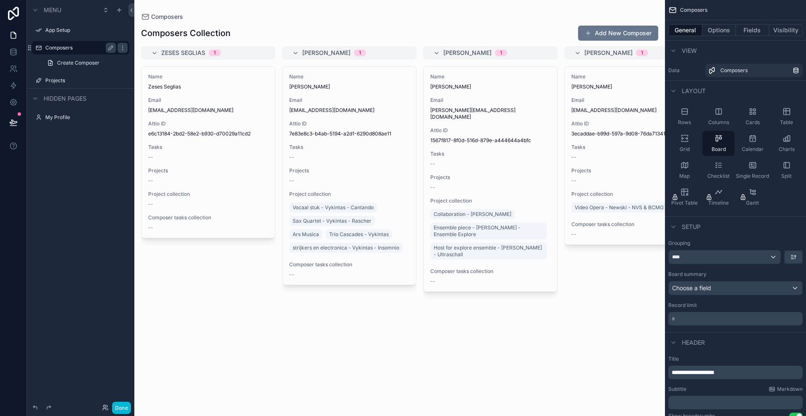
click at [362, 88] on div "scrollable content" at bounding box center [399, 208] width 530 height 416
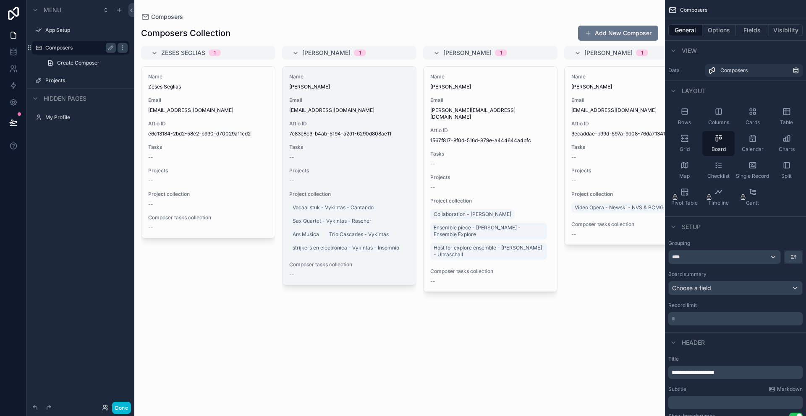
click at [318, 86] on span "[PERSON_NAME]" at bounding box center [349, 86] width 120 height 7
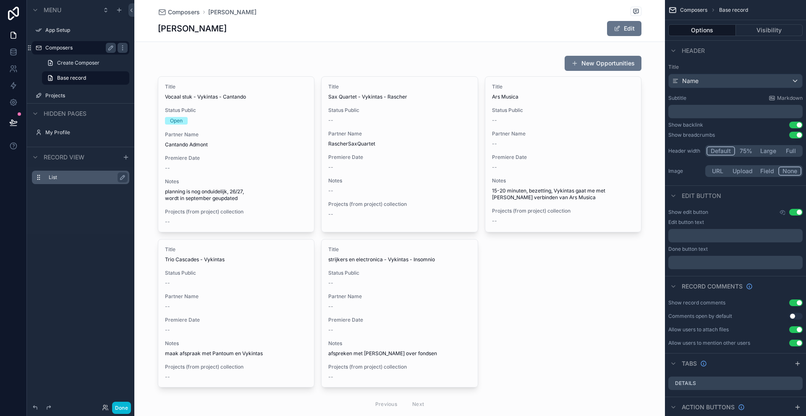
click at [63, 177] on label "List" at bounding box center [86, 177] width 74 height 7
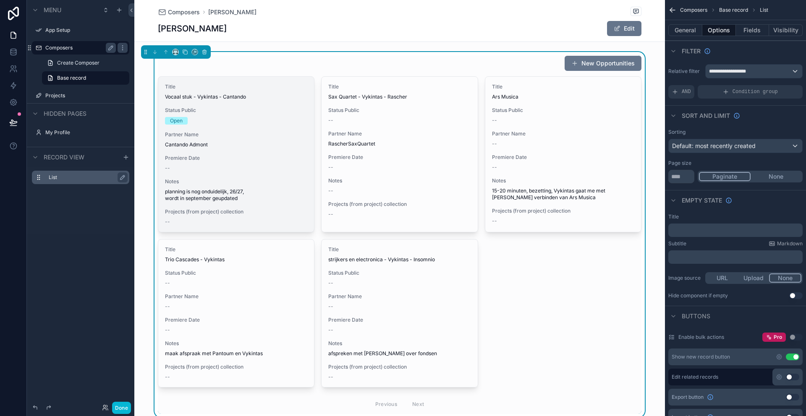
click at [229, 154] on div "Title Vocaal stuk - Vykintas - Cantando Status Public Open Partner Name Cantand…" at bounding box center [236, 154] width 156 height 155
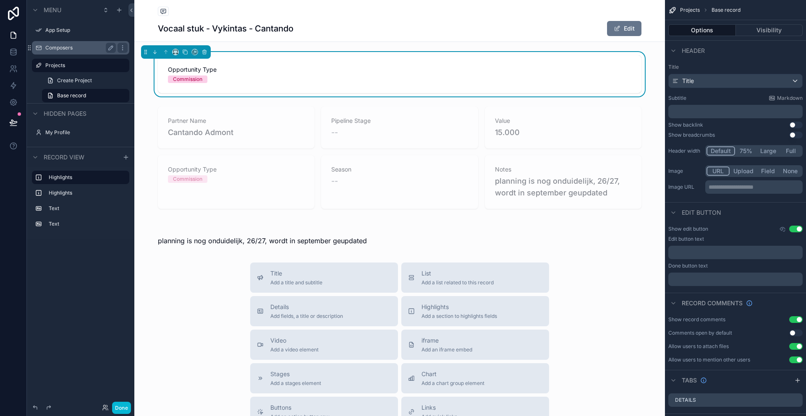
click at [691, 115] on p "﻿" at bounding box center [735, 111] width 129 height 8
click at [724, 62] on div "**********" at bounding box center [735, 129] width 141 height 138
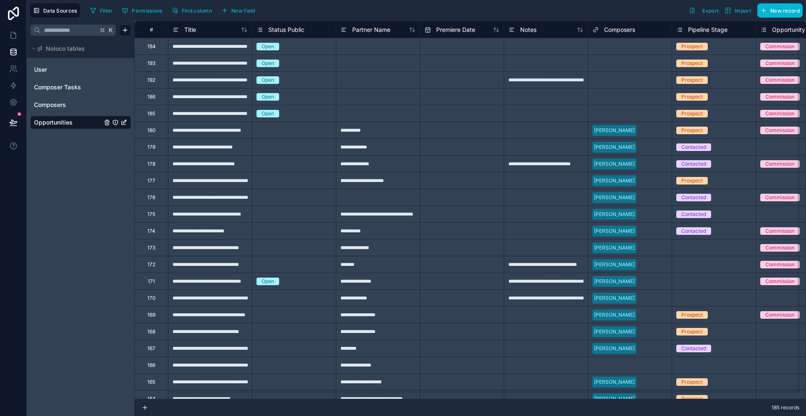
click at [151, 83] on div "192" at bounding box center [151, 79] width 34 height 17
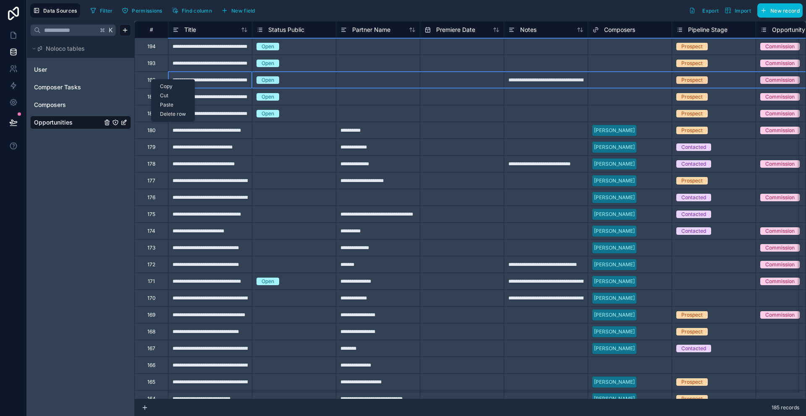
click at [384, 88] on div at bounding box center [378, 96] width 84 height 17
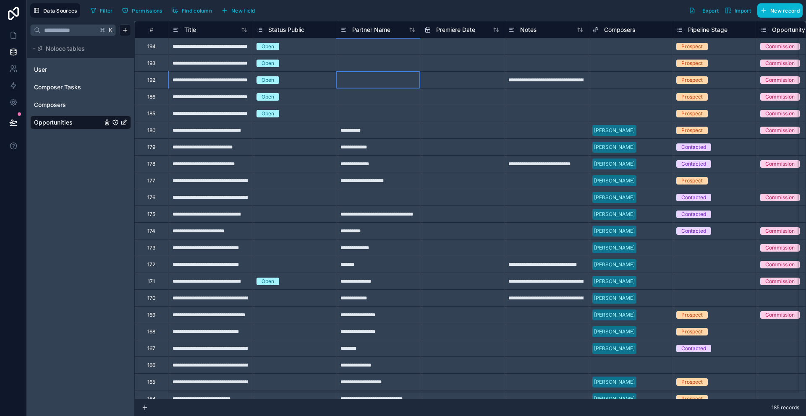
click at [370, 81] on div at bounding box center [378, 79] width 84 height 17
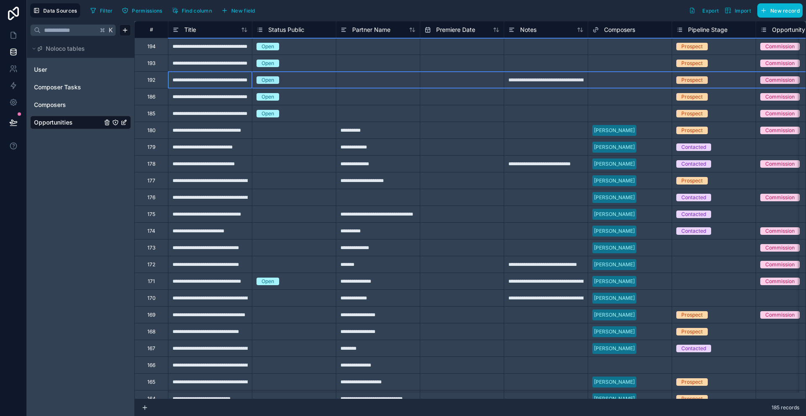
click at [157, 79] on div "192" at bounding box center [151, 79] width 34 height 17
click at [184, 116] on div "Delete row" at bounding box center [178, 114] width 43 height 9
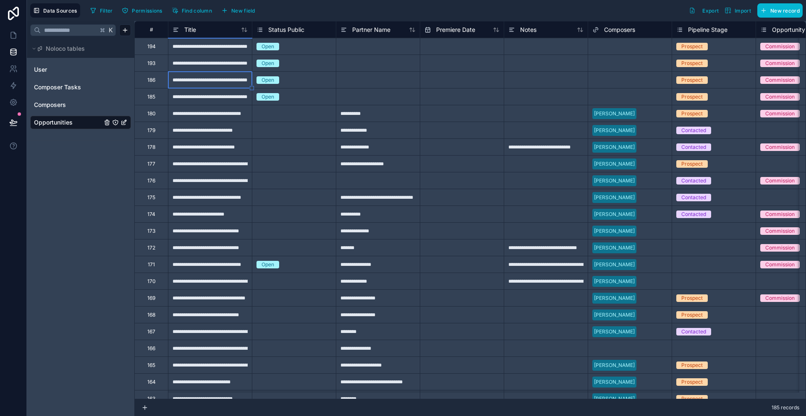
click at [184, 113] on div "**********" at bounding box center [210, 113] width 84 height 17
click at [152, 63] on div "193" at bounding box center [151, 63] width 8 height 7
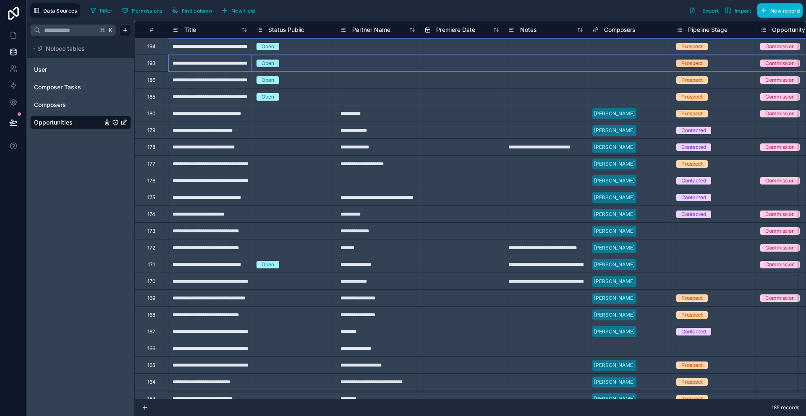
click at [152, 62] on div "193" at bounding box center [151, 63] width 8 height 7
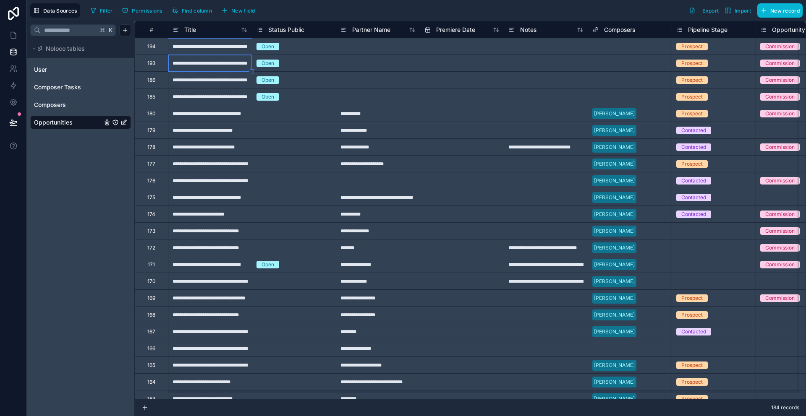
click at [395, 52] on div at bounding box center [378, 46] width 84 height 17
click at [11, 36] on icon at bounding box center [13, 35] width 5 height 6
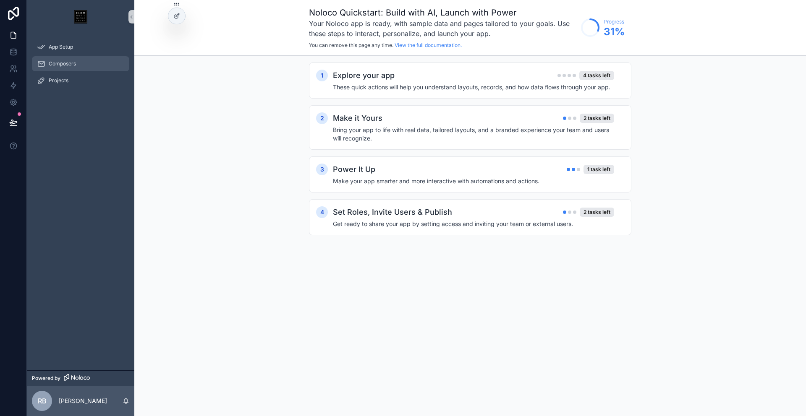
click at [64, 67] on span "Composers" at bounding box center [62, 63] width 27 height 7
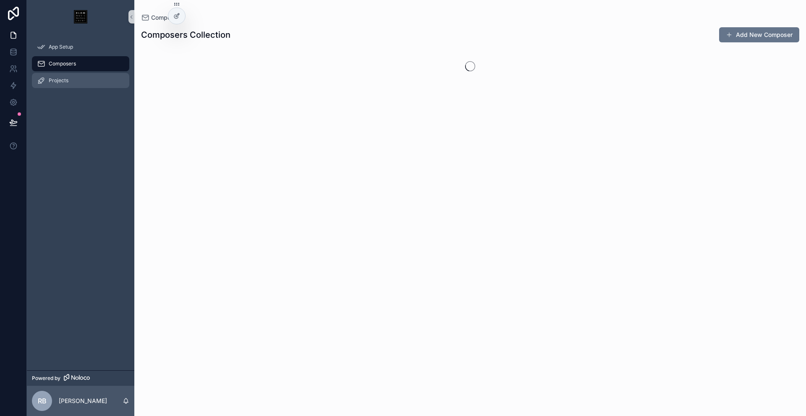
click at [65, 77] on span "Projects" at bounding box center [59, 80] width 20 height 7
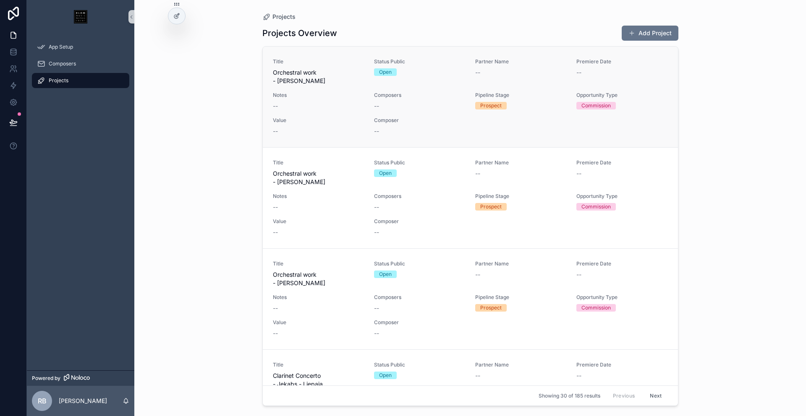
click at [356, 53] on link "Title Orchestral work - Federico - Houston Status Public Open Partner Name -- P…" at bounding box center [470, 97] width 415 height 101
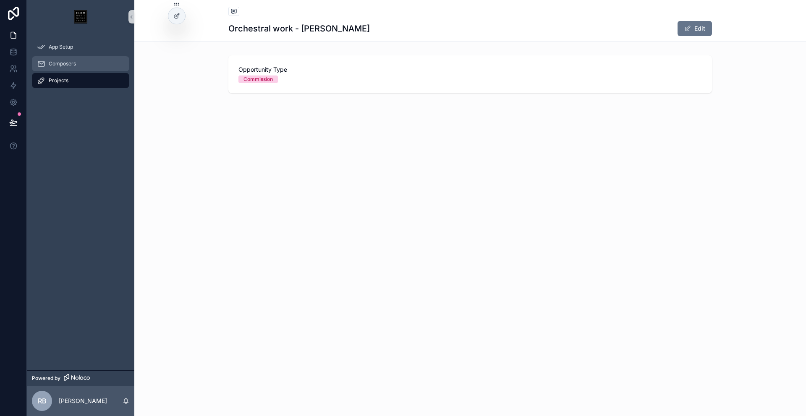
click at [72, 56] on link "Composers" at bounding box center [80, 63] width 97 height 15
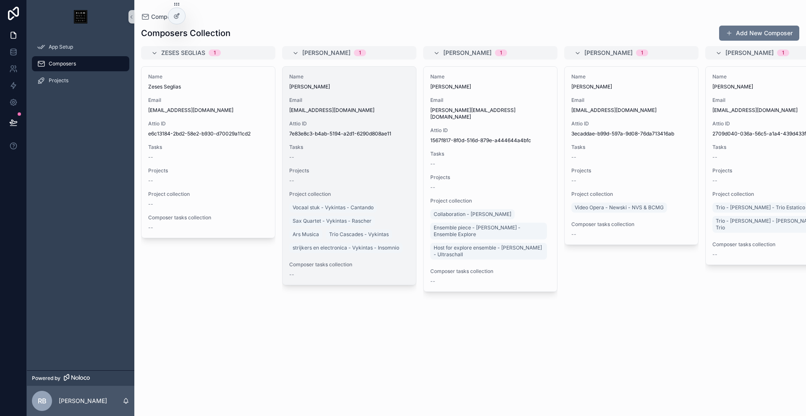
click at [349, 105] on div "Email mail@baltakas.net" at bounding box center [349, 105] width 120 height 17
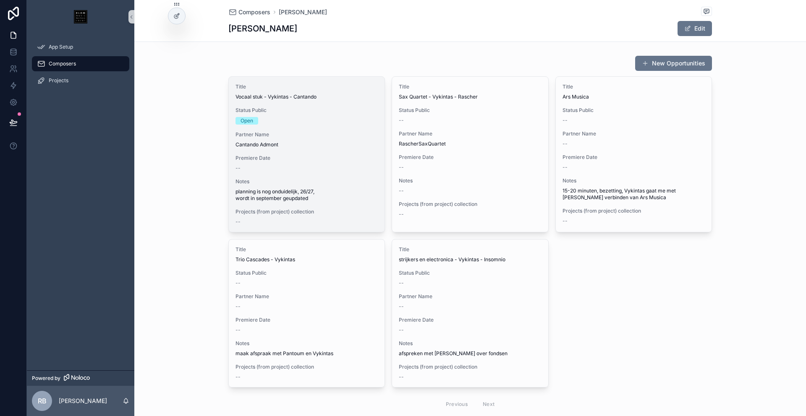
click at [315, 135] on span "Partner Name" at bounding box center [306, 134] width 142 height 7
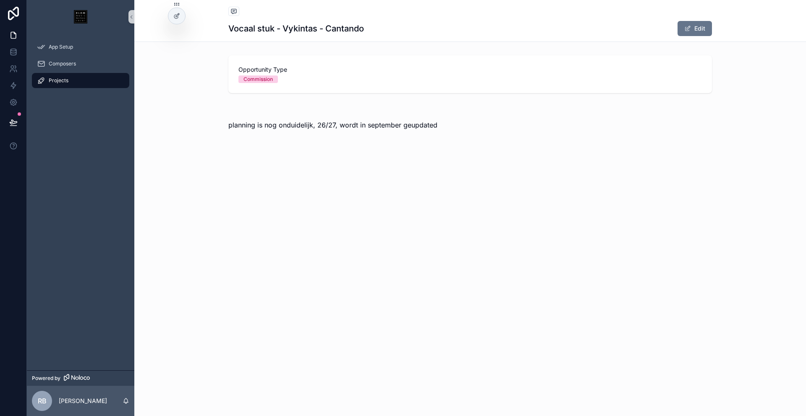
click at [327, 65] on span "Opportunity Type" at bounding box center [469, 69] width 463 height 8
click at [686, 29] on span "scrollable content" at bounding box center [687, 28] width 7 height 7
click at [699, 30] on button "Done" at bounding box center [692, 28] width 39 height 15
click at [12, 36] on icon at bounding box center [13, 35] width 8 height 8
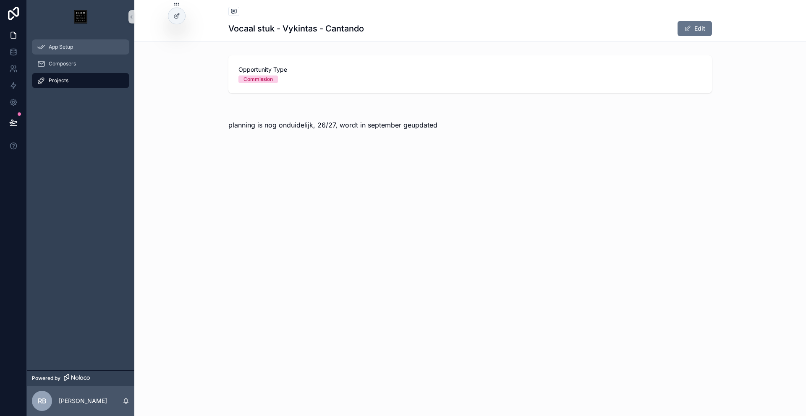
click at [63, 43] on div "App Setup" at bounding box center [80, 46] width 87 height 13
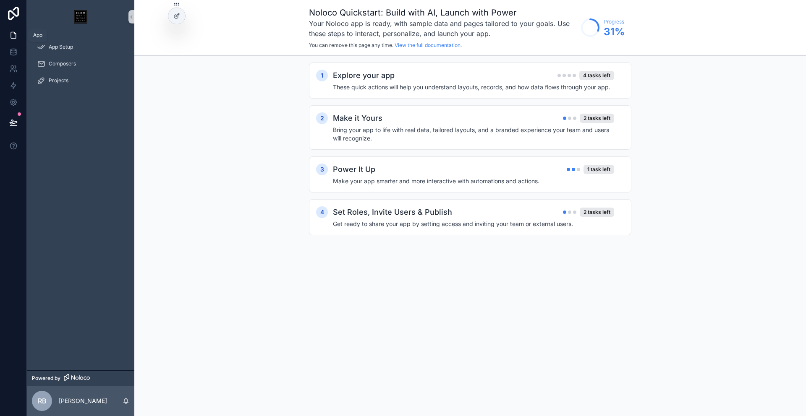
click at [13, 38] on icon at bounding box center [13, 35] width 5 height 6
click at [72, 49] on span "App Setup" at bounding box center [61, 47] width 24 height 7
click at [73, 63] on span "Composers" at bounding box center [62, 63] width 27 height 7
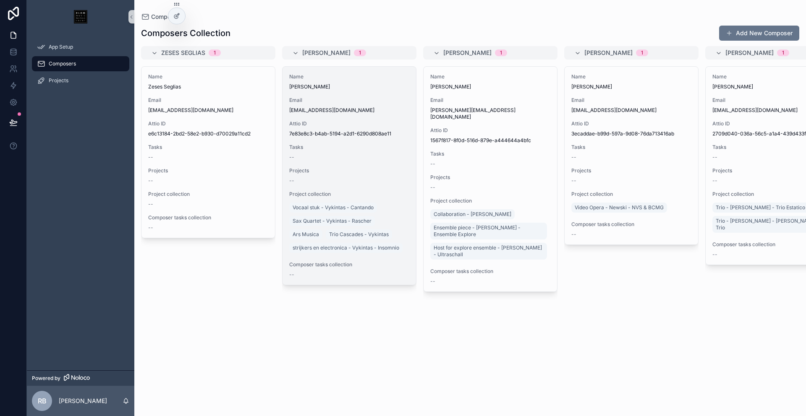
click at [379, 104] on div "Email mail@baltakas.net" at bounding box center [349, 105] width 120 height 17
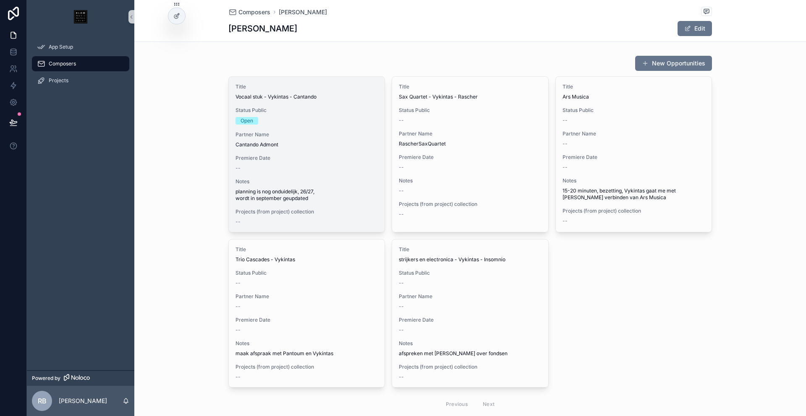
click at [334, 135] on span "Partner Name" at bounding box center [306, 134] width 142 height 7
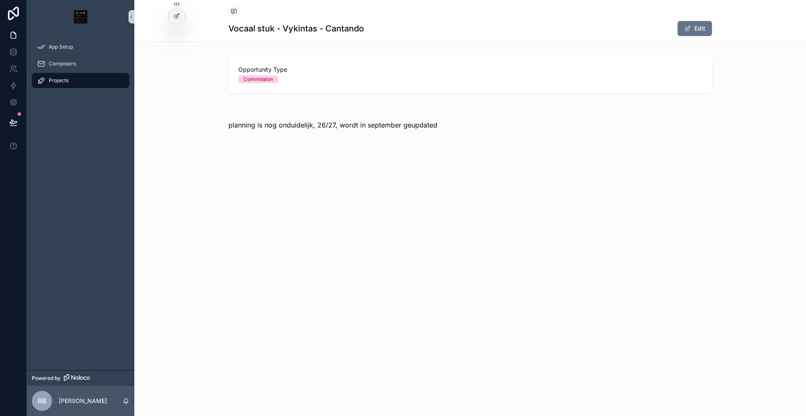
click at [83, 81] on div "Projects" at bounding box center [80, 80] width 87 height 13
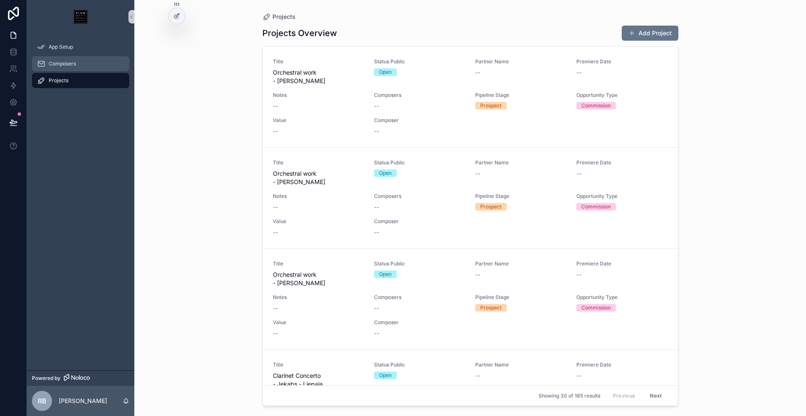
click at [89, 65] on div "Composers" at bounding box center [80, 63] width 87 height 13
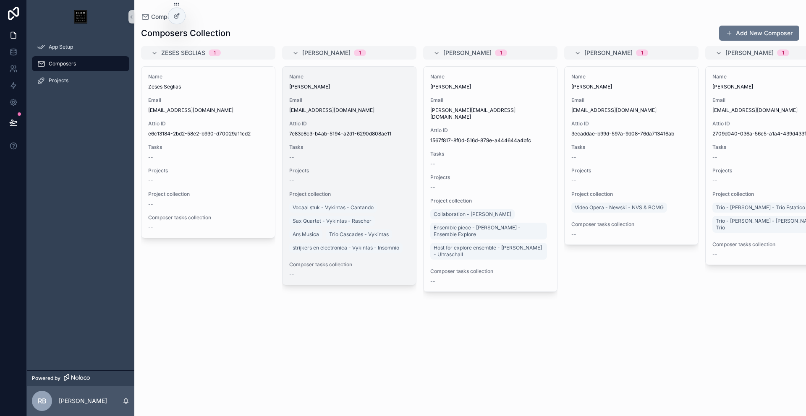
click at [353, 89] on span "[PERSON_NAME]" at bounding box center [349, 86] width 120 height 7
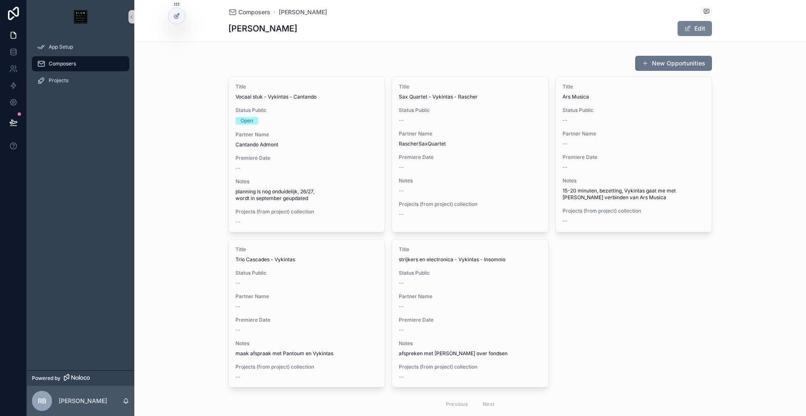
click at [690, 29] on button "Edit" at bounding box center [694, 28] width 34 height 15
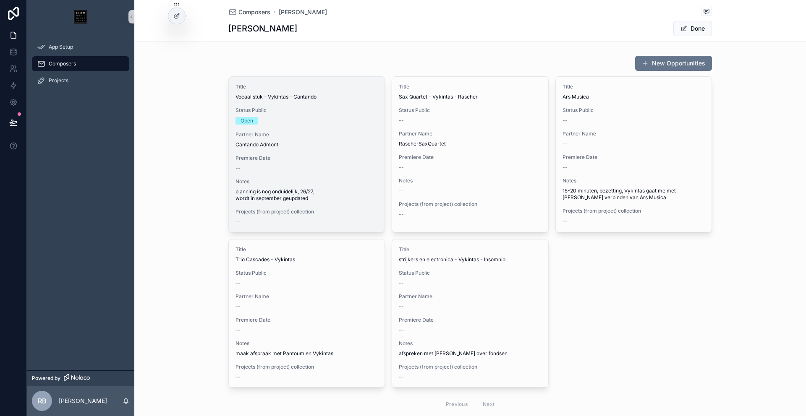
click at [300, 140] on div "Partner Name Cantando Admont" at bounding box center [306, 139] width 142 height 17
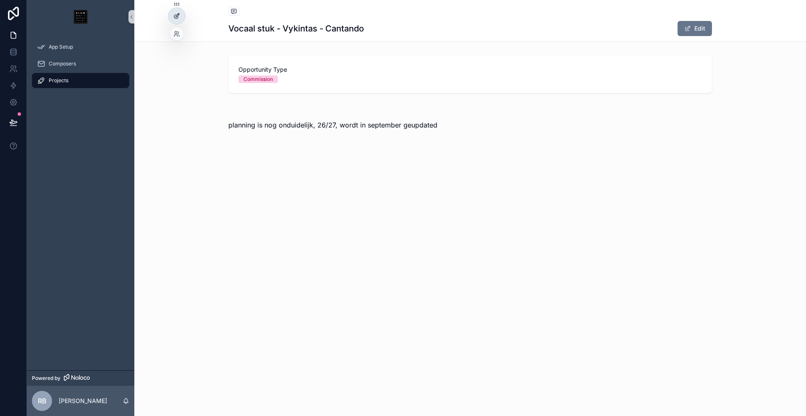
click at [182, 16] on div at bounding box center [176, 16] width 17 height 16
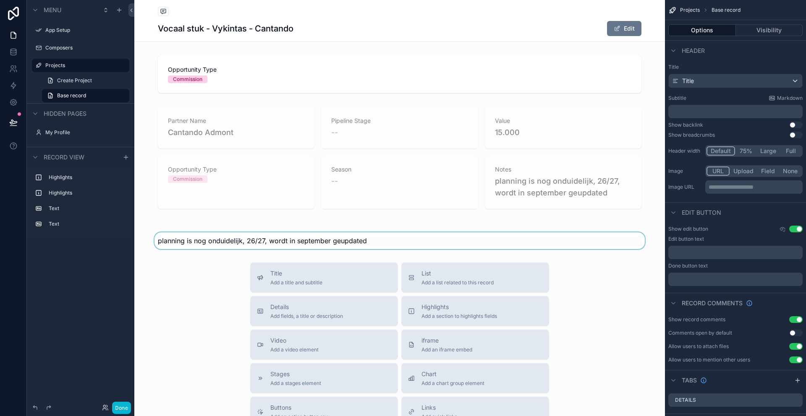
click at [287, 237] on div "scrollable content" at bounding box center [399, 240] width 530 height 17
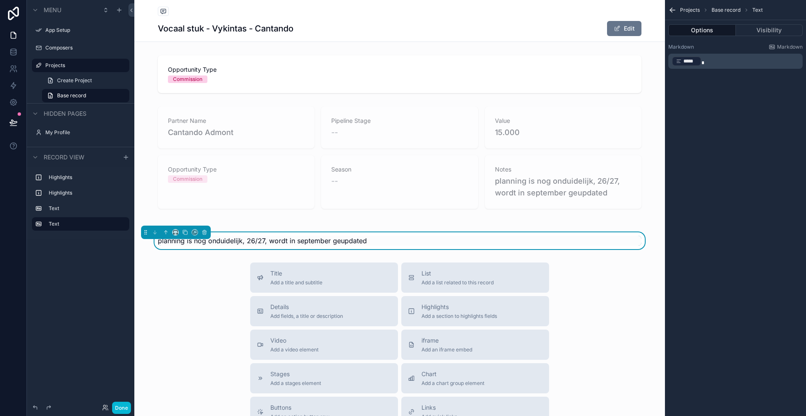
click at [386, 242] on div "planning is nog onduidelijk, 26/27, wordt in september geupdated" at bounding box center [399, 241] width 483 height 10
click at [690, 63] on span "*****" at bounding box center [690, 61] width 14 height 7
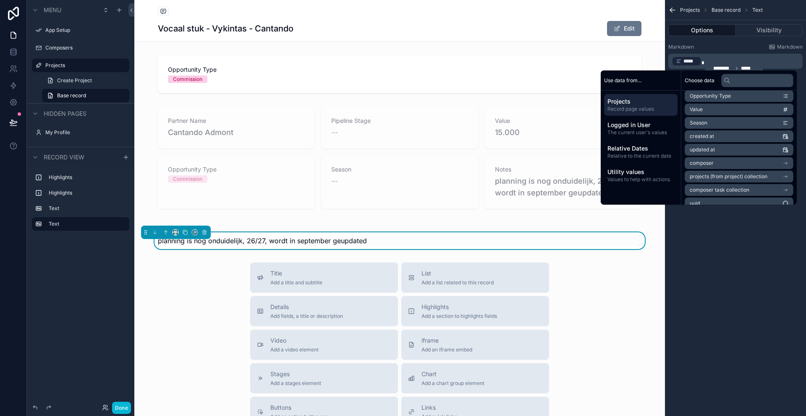
scroll to position [119, 0]
click at [657, 280] on div "Title Add a title and subtitle List Add a list related to this record Details A…" at bounding box center [399, 412] width 530 height 299
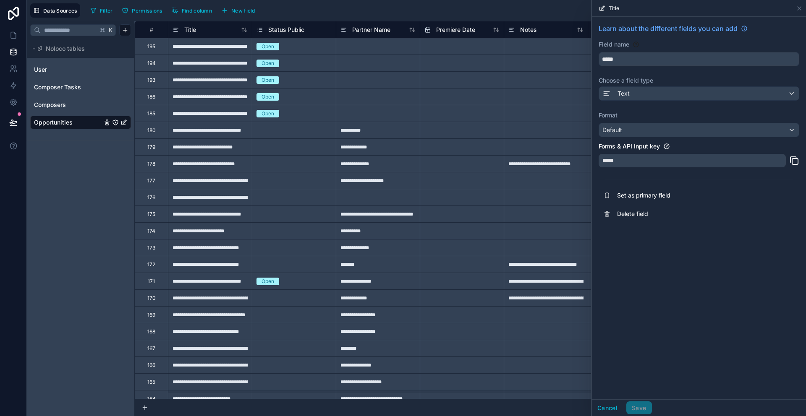
click at [515, 67] on div at bounding box center [545, 63] width 84 height 17
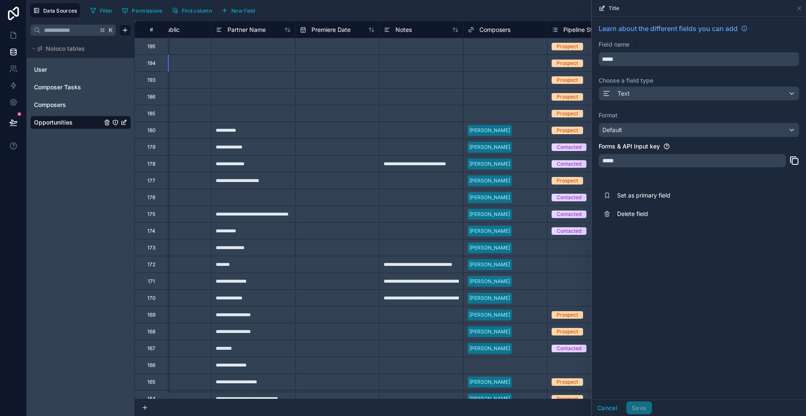
scroll to position [0, 209]
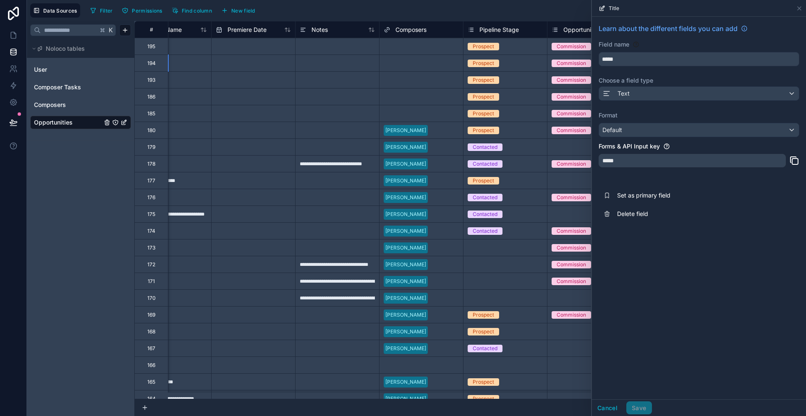
click at [406, 58] on div "Select a Composers" at bounding box center [420, 63] width 83 height 12
click at [412, 61] on div "Select a Composers" at bounding box center [407, 63] width 48 height 7
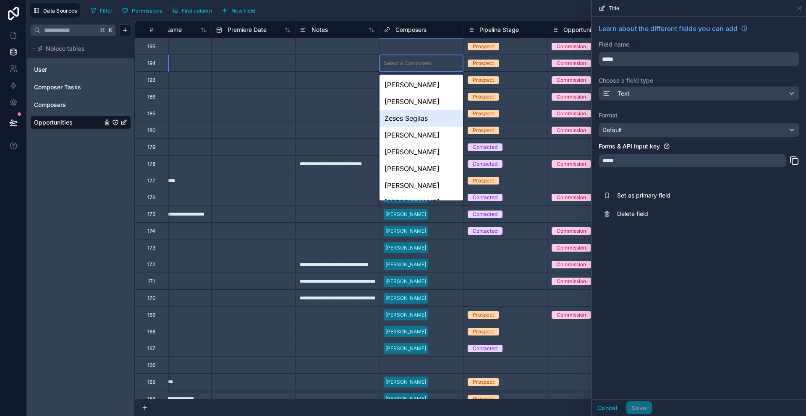
scroll to position [111, 0]
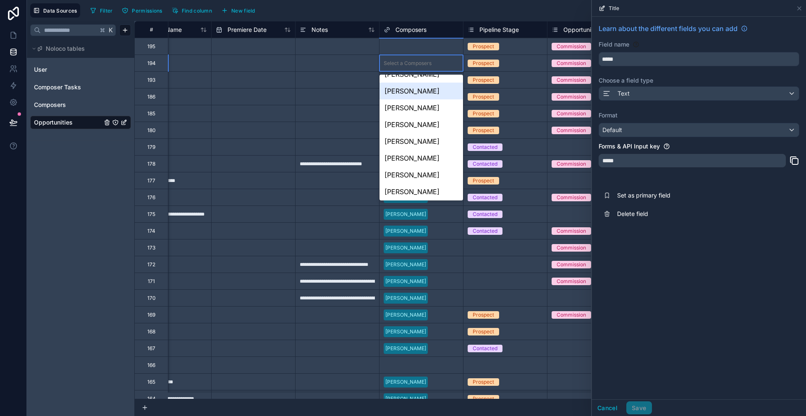
click at [272, 68] on input "text" at bounding box center [252, 63] width 83 height 13
select select "****"
select select "*"
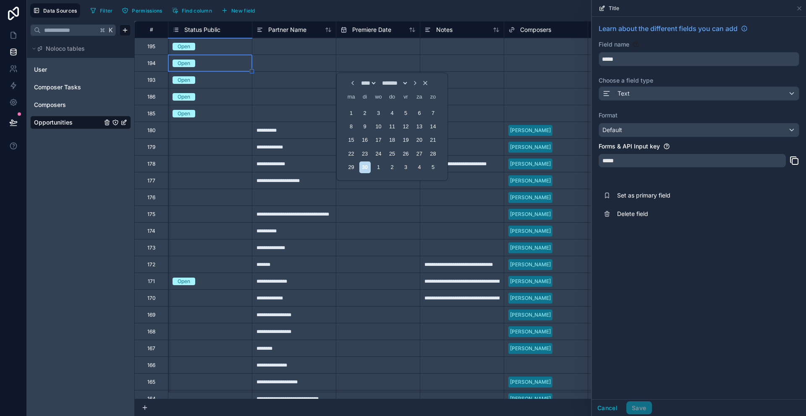
scroll to position [0, 0]
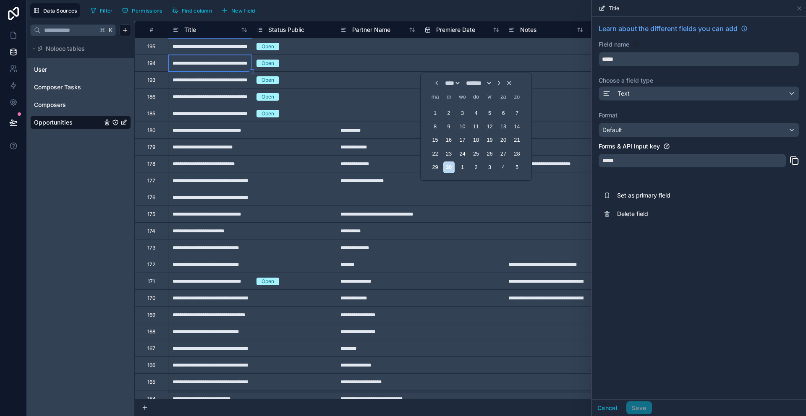
click at [151, 45] on div "195" at bounding box center [151, 46] width 8 height 7
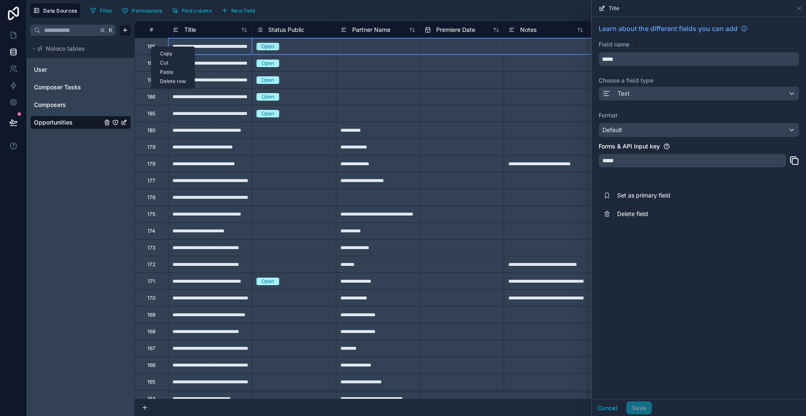
click at [170, 80] on div "Delete row" at bounding box center [172, 81] width 43 height 9
click at [167, 77] on div "Delete row" at bounding box center [173, 77] width 43 height 9
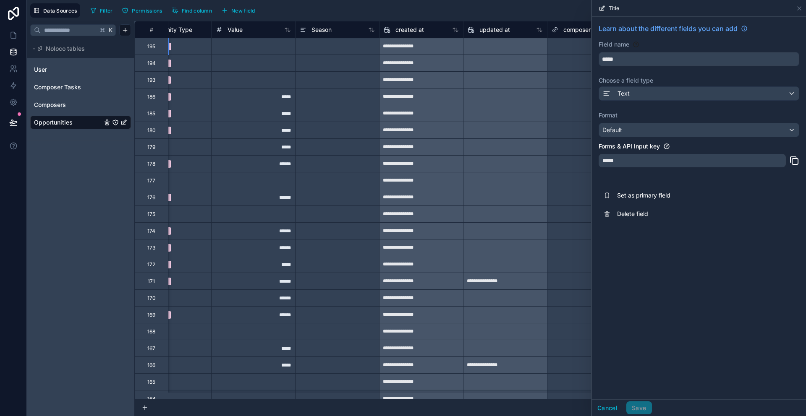
scroll to position [0, 712]
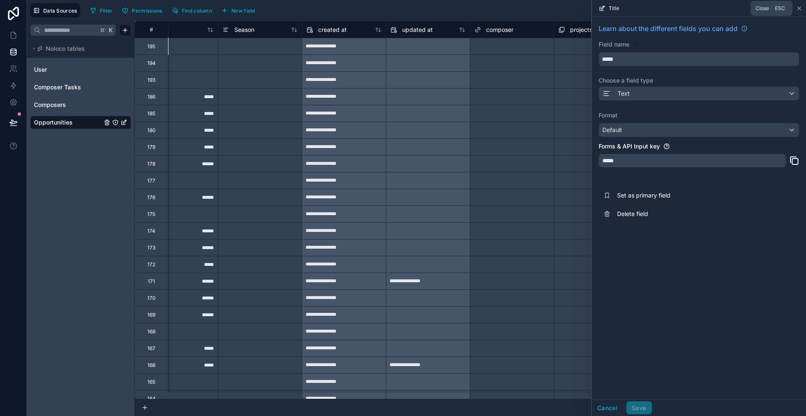
drag, startPoint x: 800, startPoint y: 7, endPoint x: 709, endPoint y: 44, distance: 97.8
click at [800, 7] on icon at bounding box center [798, 8] width 3 height 3
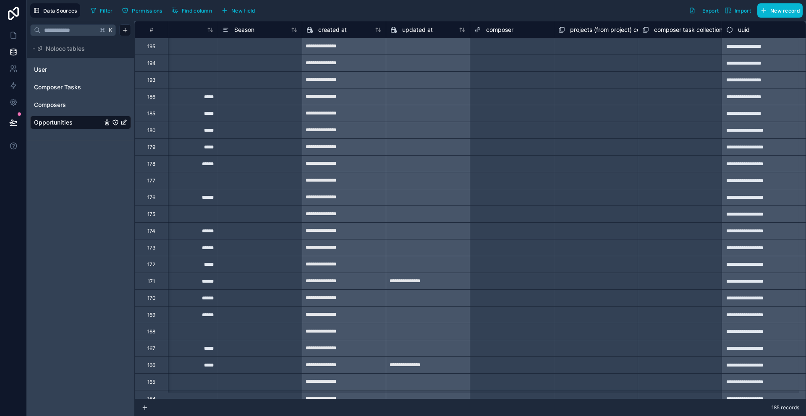
click at [735, 47] on div "**********" at bounding box center [763, 46] width 84 height 17
